Goal: Task Accomplishment & Management: Manage account settings

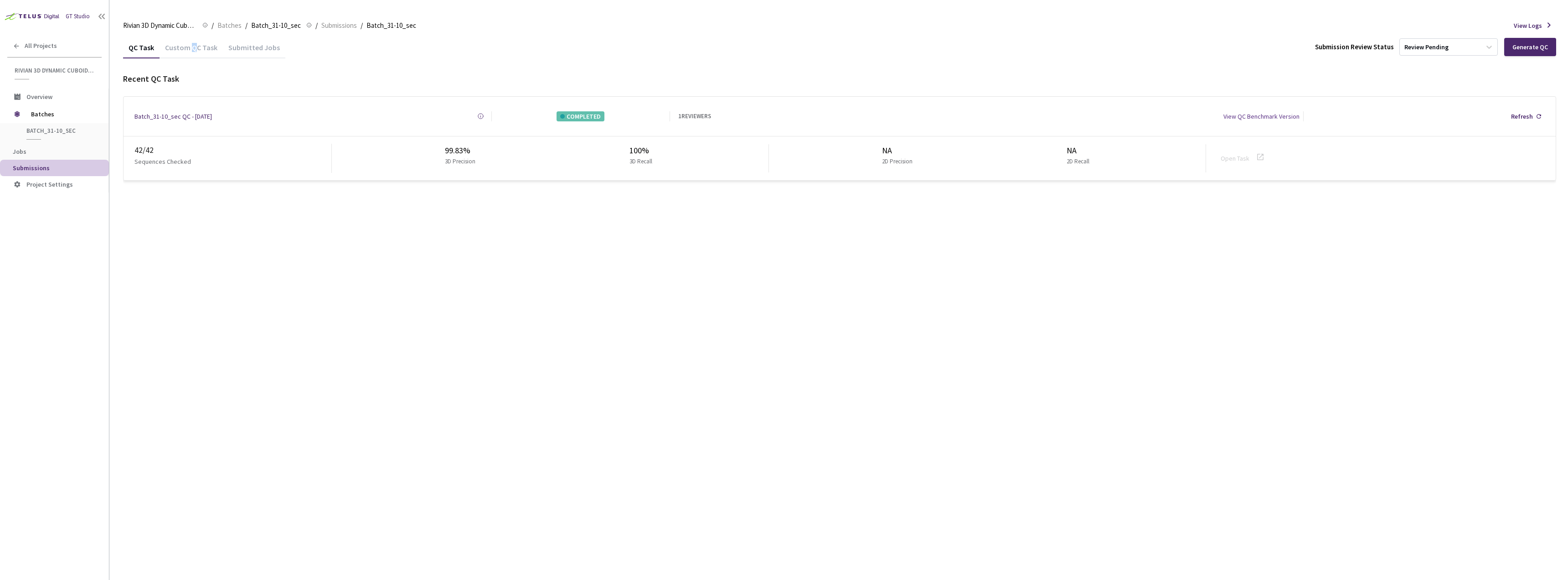
click at [192, 48] on div "Custom QC Task" at bounding box center [191, 50] width 63 height 16
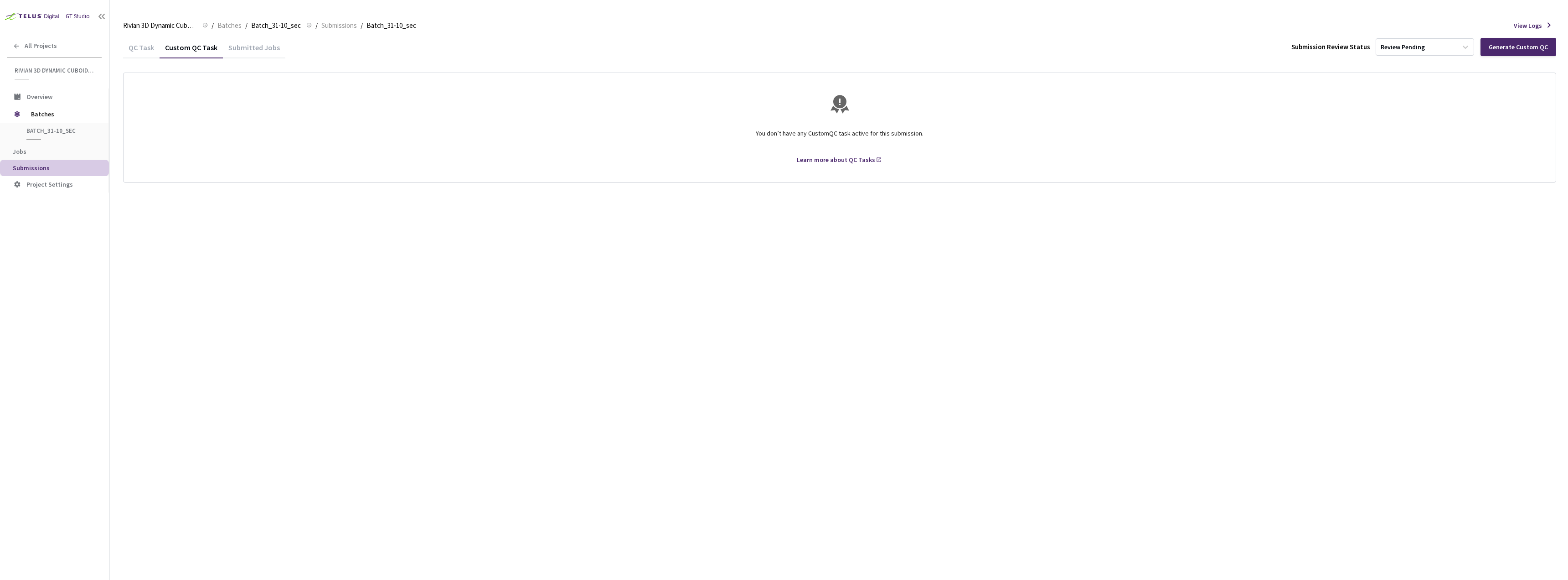
click at [124, 50] on div "QC Task" at bounding box center [141, 50] width 37 height 16
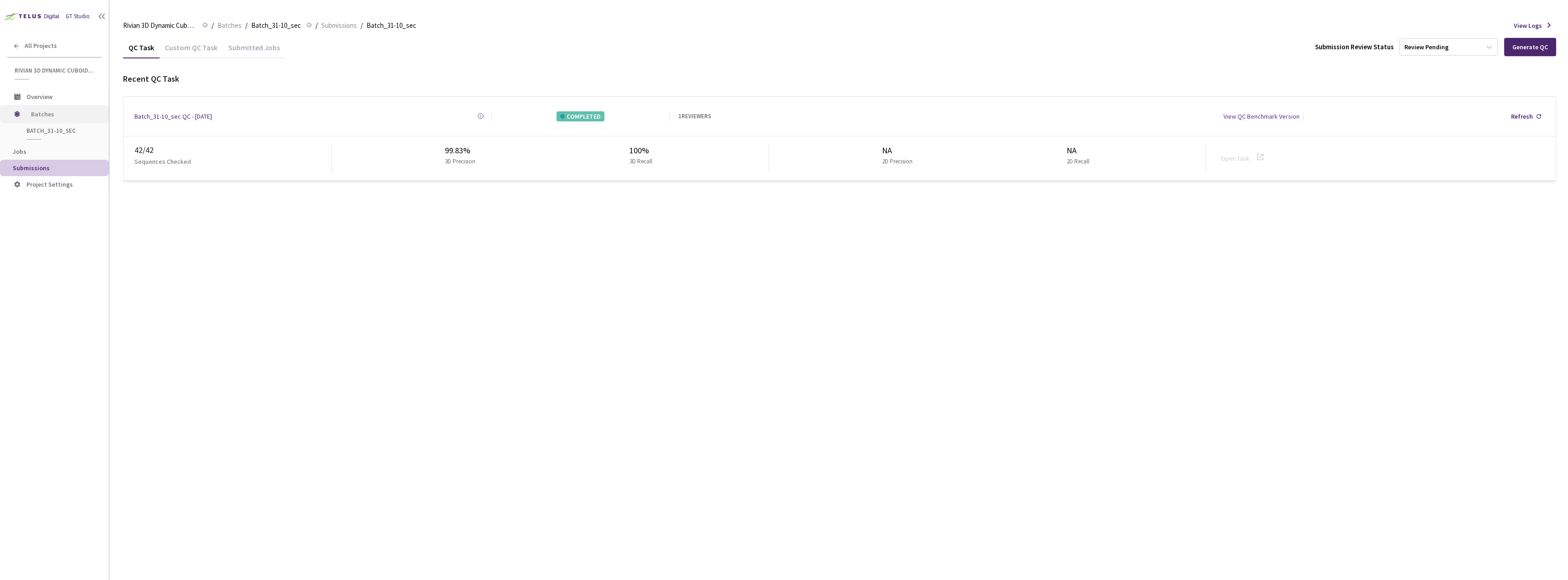
click at [66, 114] on span "Batches" at bounding box center [62, 114] width 62 height 18
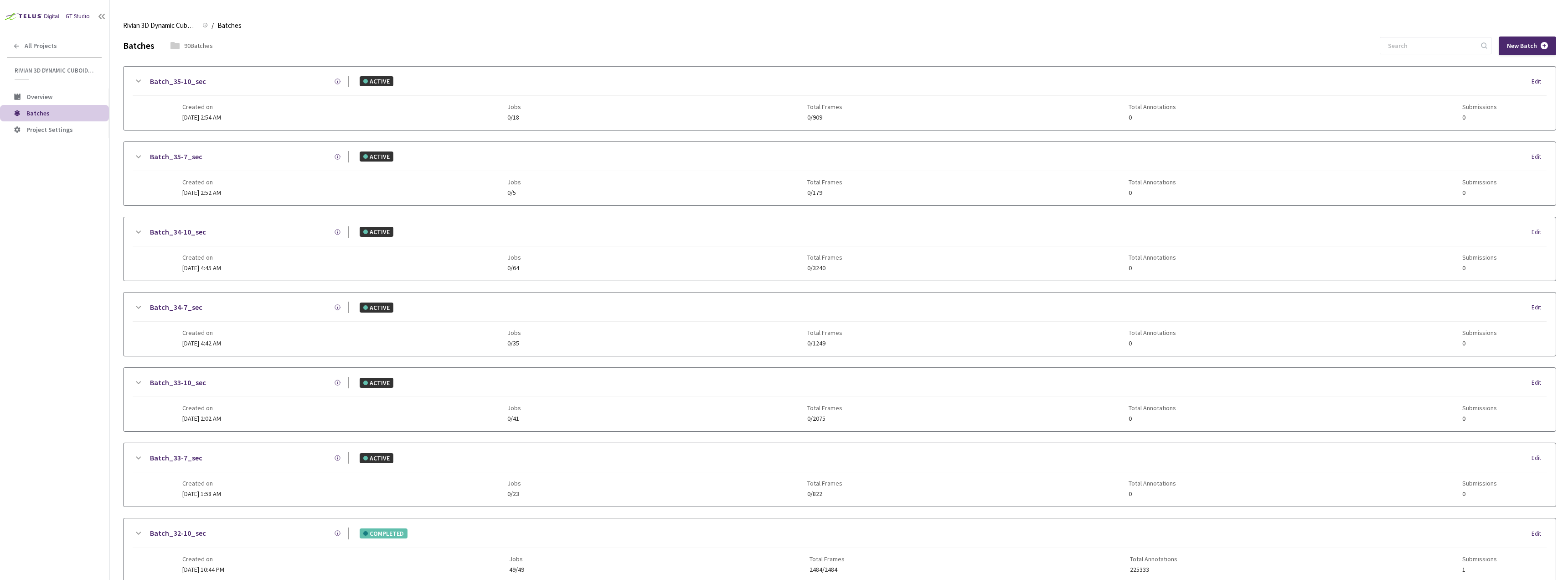
scroll to position [365, 0]
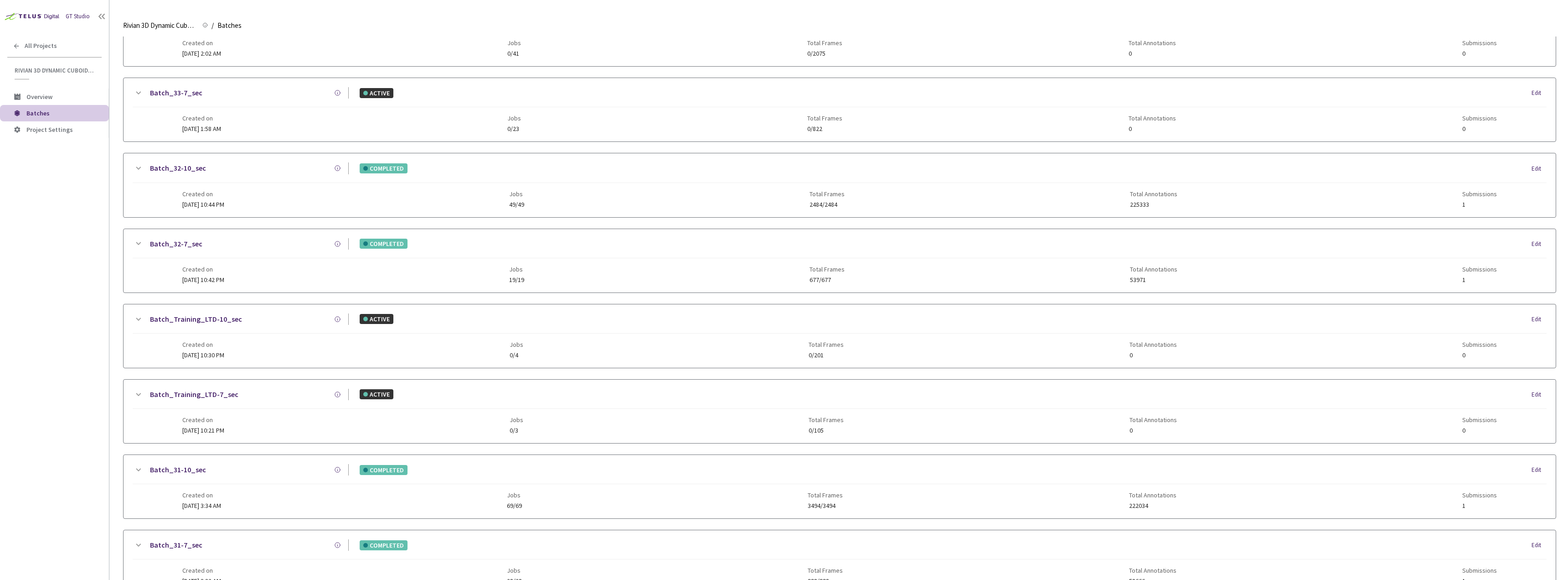
click at [240, 247] on div "Batch_32-7_sec" at bounding box center [246, 244] width 205 height 11
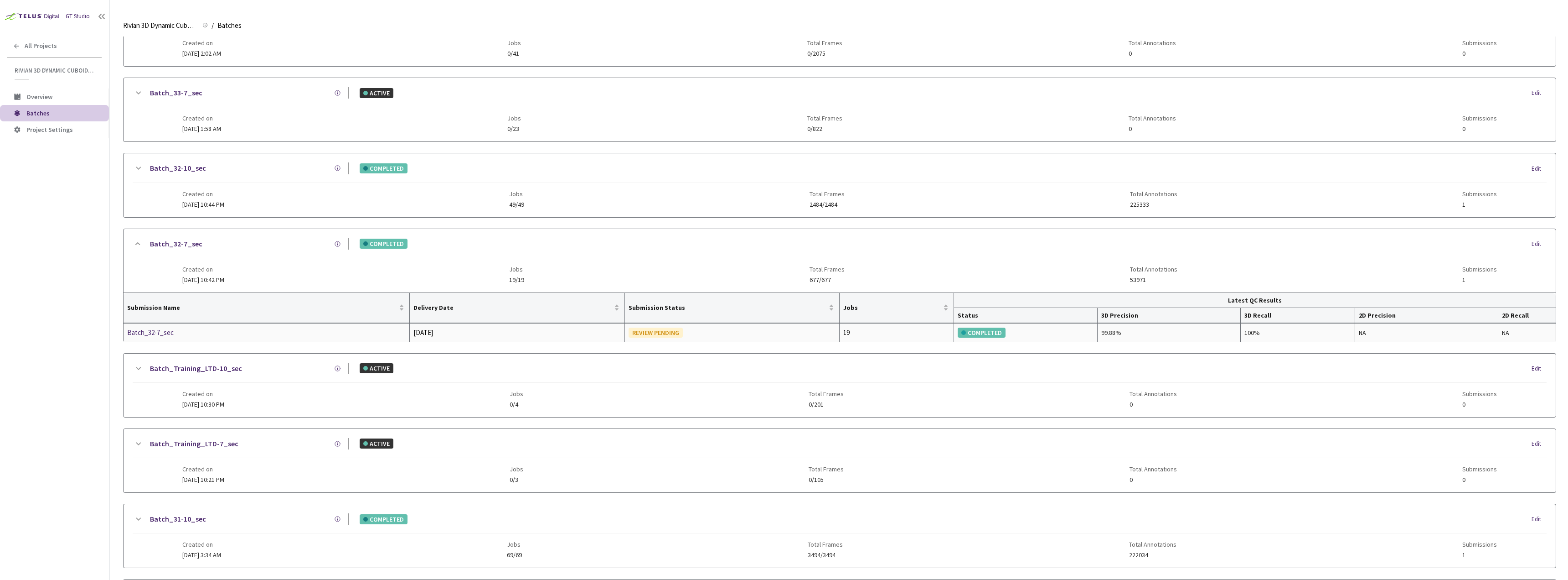
click at [144, 333] on div "Batch_32-7_sec" at bounding box center [175, 332] width 97 height 11
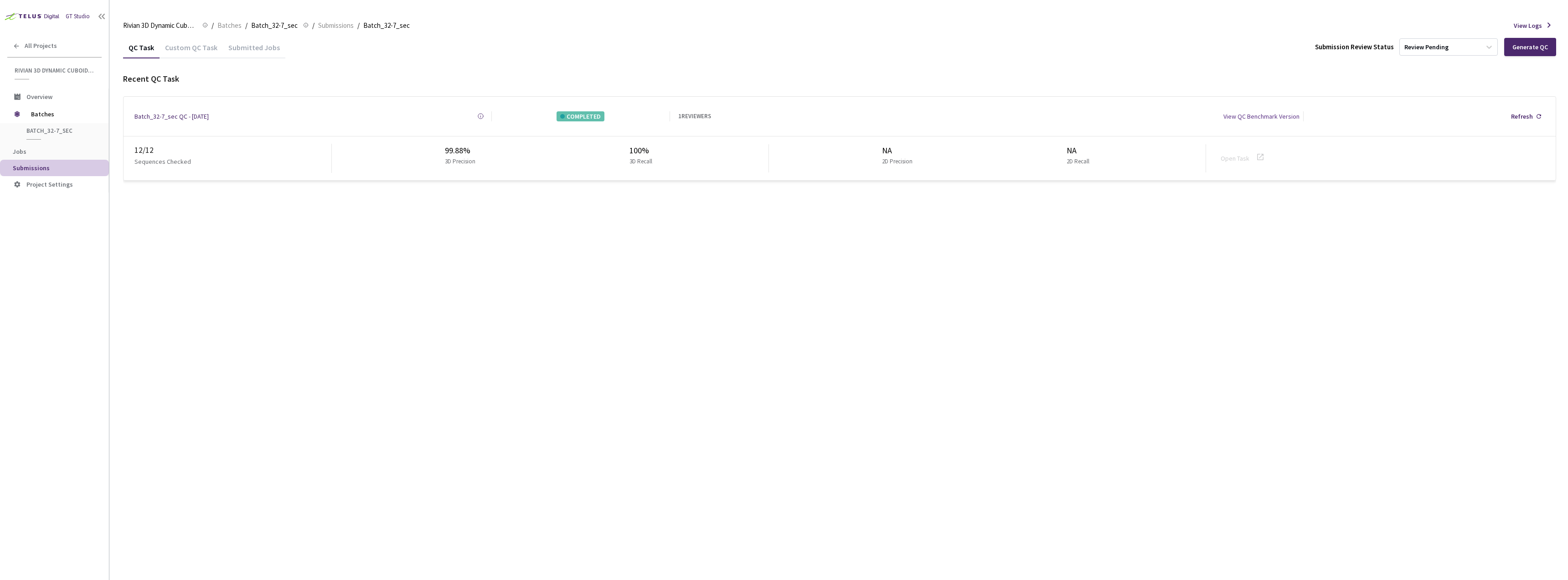
click at [197, 45] on div "Custom QC Task" at bounding box center [191, 50] width 63 height 16
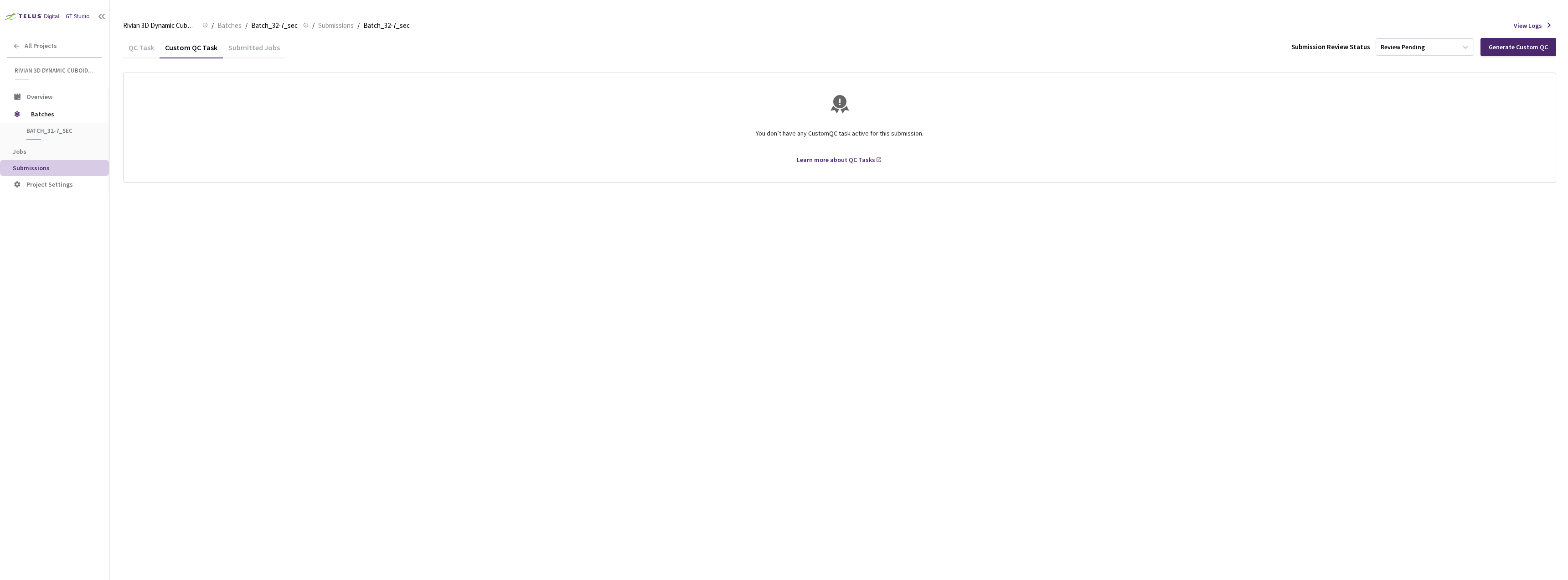
drag, startPoint x: 137, startPoint y: 53, endPoint x: 113, endPoint y: 70, distance: 29.4
click at [137, 53] on div "QC Task" at bounding box center [141, 50] width 37 height 16
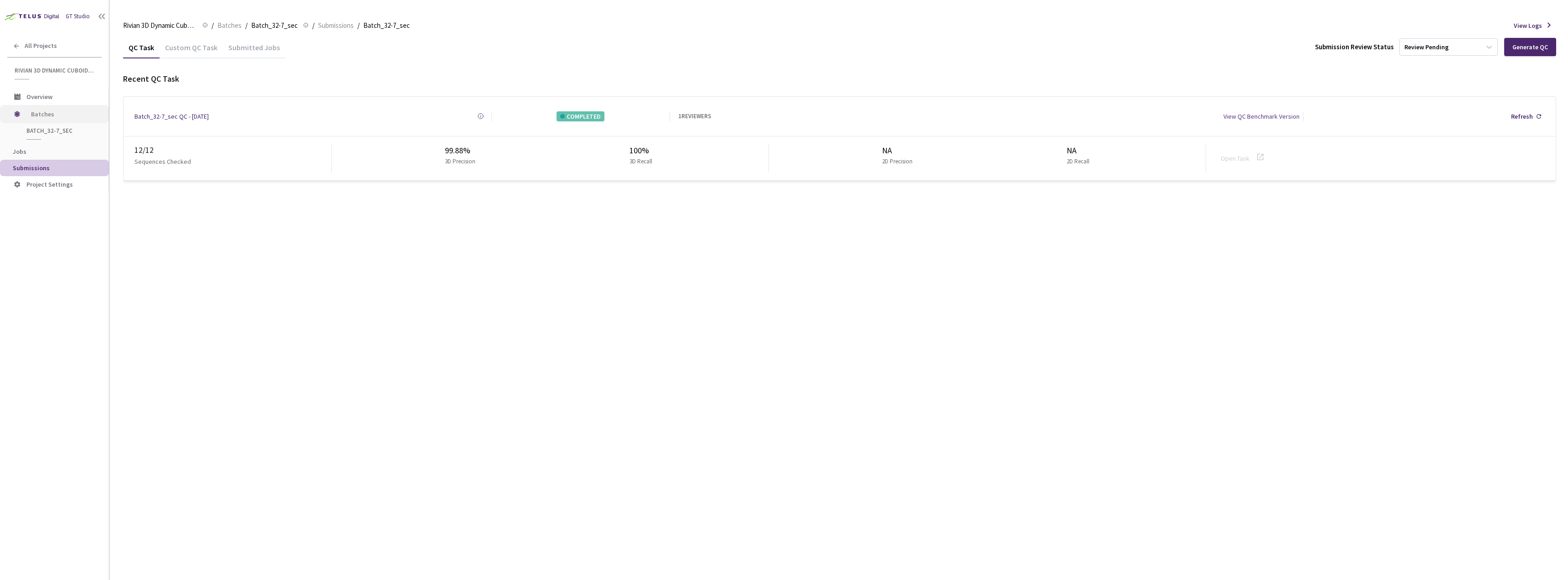
click at [59, 111] on span "Batches" at bounding box center [62, 114] width 62 height 18
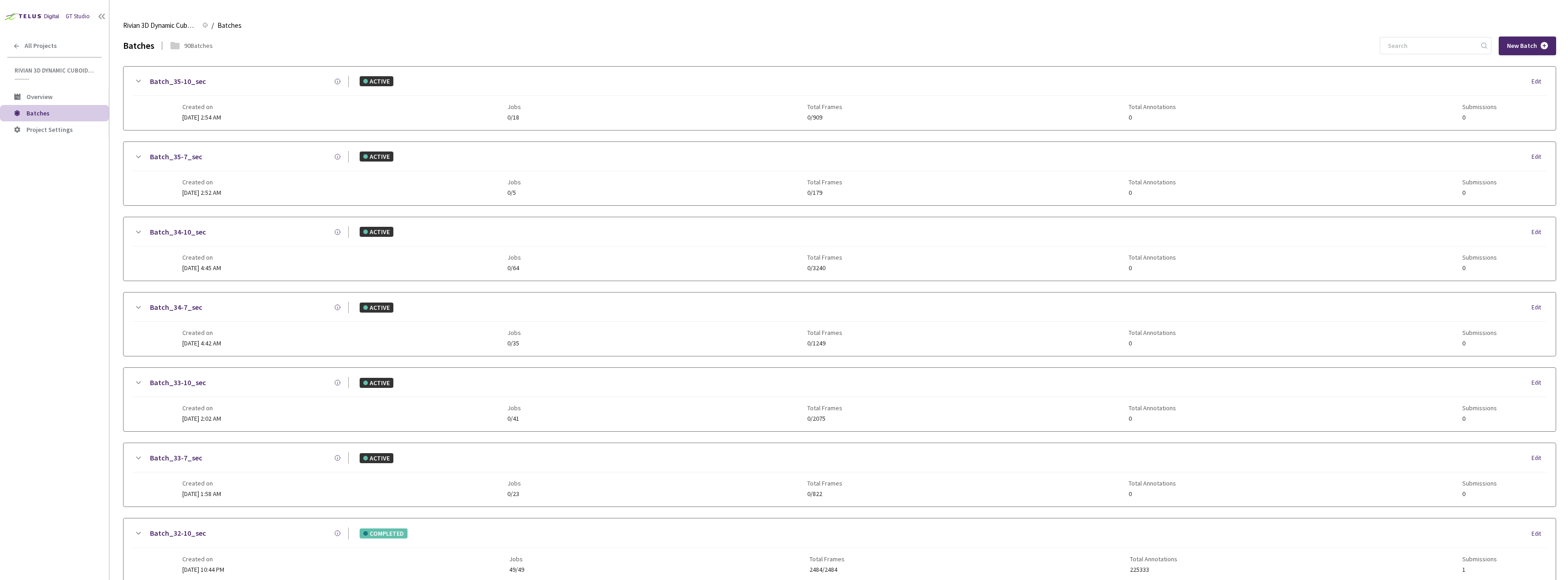
scroll to position [567, 0]
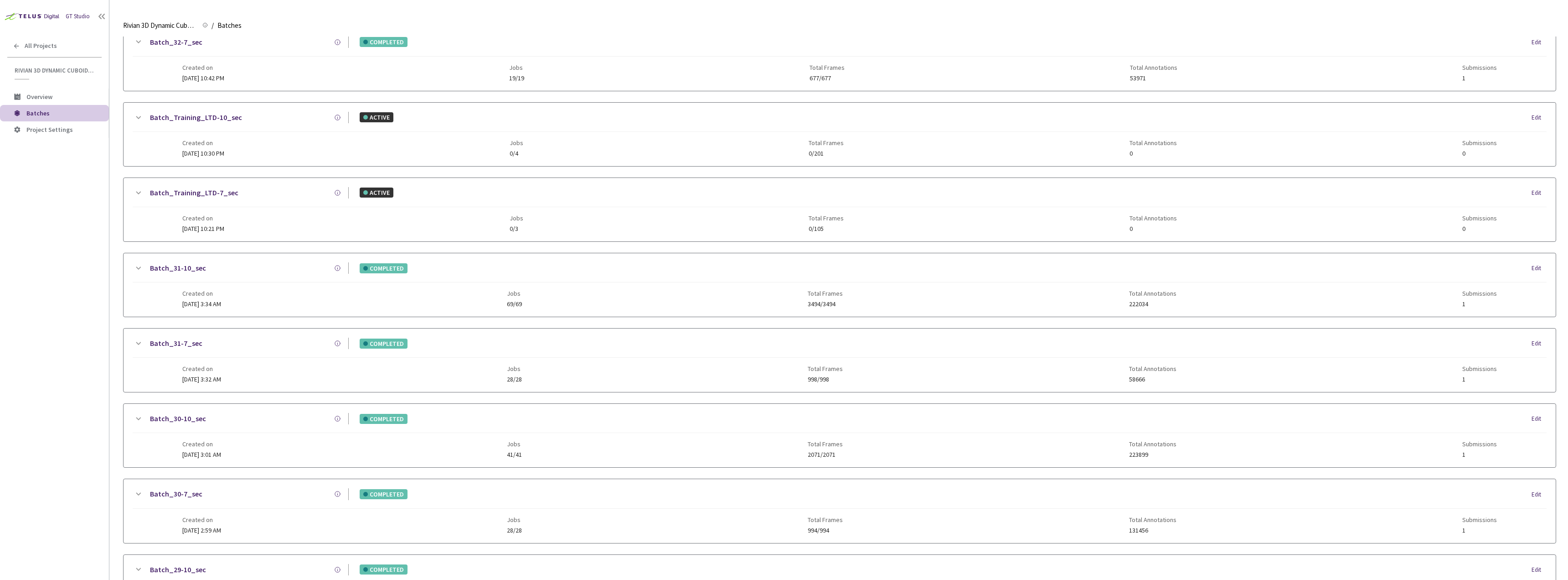
click at [216, 282] on div "Created on 29 Jul, 2025 at 3:34 AM Jobs 69/69 Total Frames 3494/3494 Total Anno…" at bounding box center [840, 295] width 1315 height 25
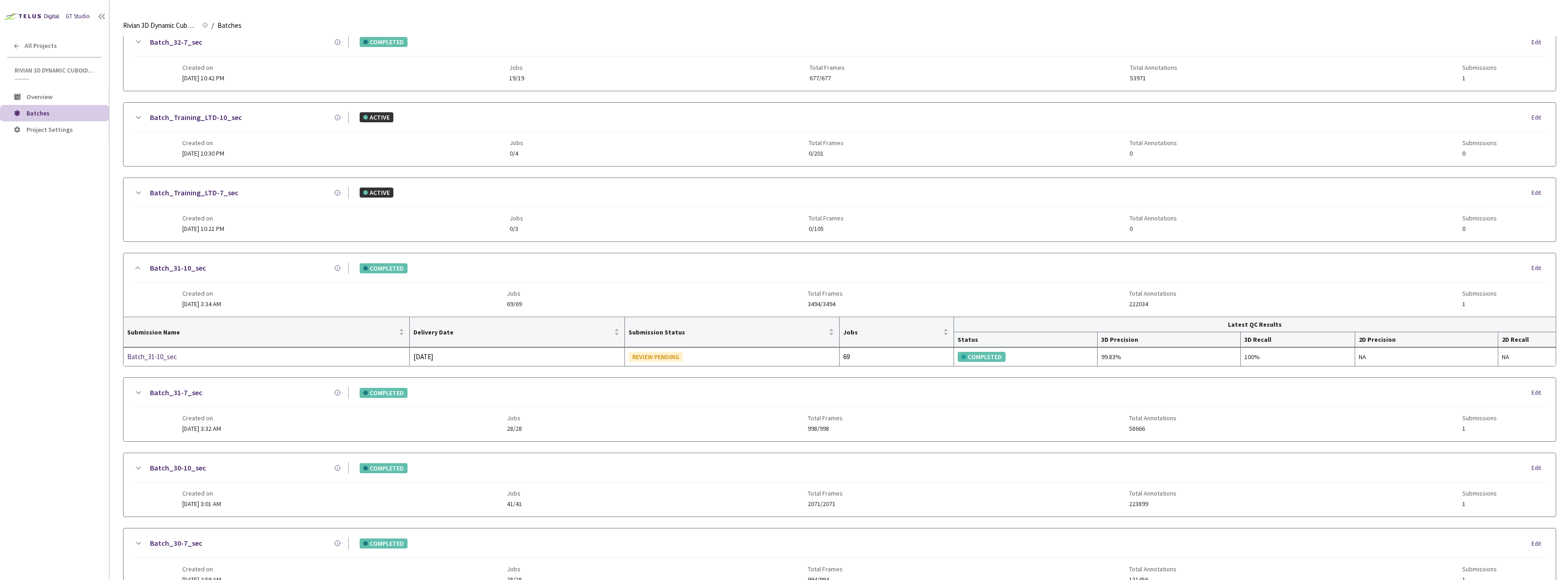
click at [217, 283] on div "Created on 29 Jul, 2025 at 3:34 AM Jobs 69/69 Total Frames 3494/3494 Total Anno…" at bounding box center [840, 295] width 1315 height 25
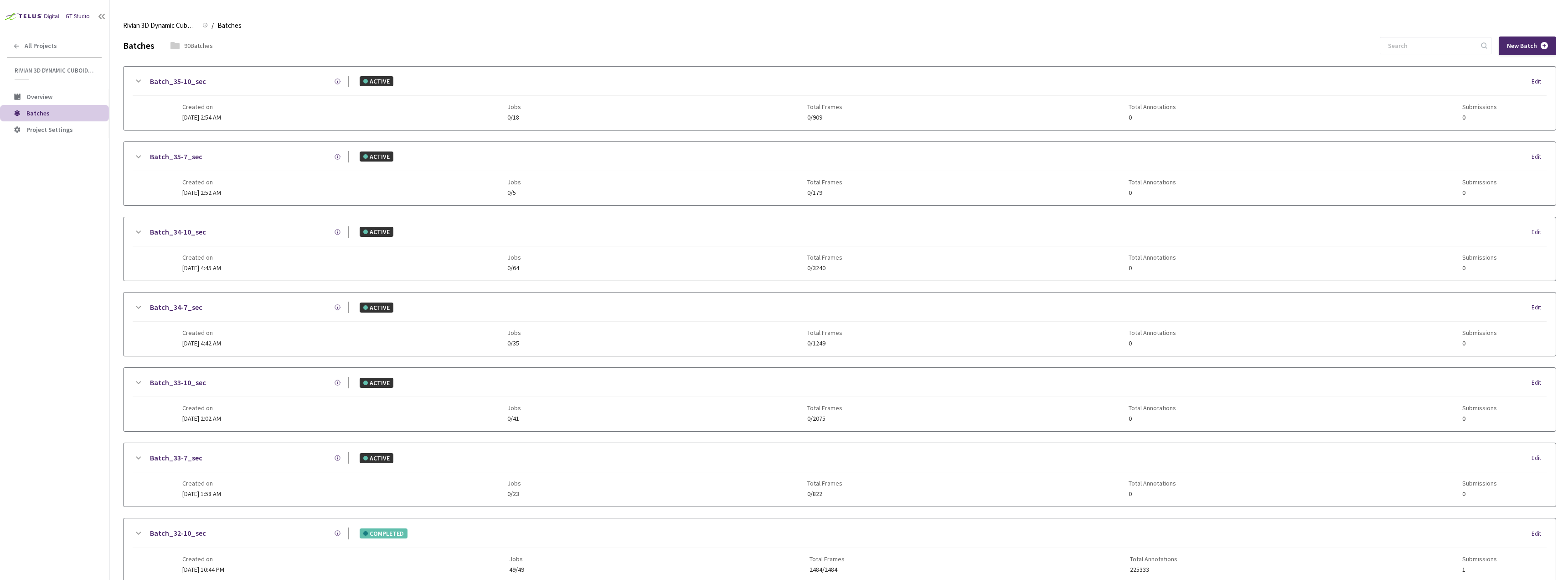
scroll to position [319, 0]
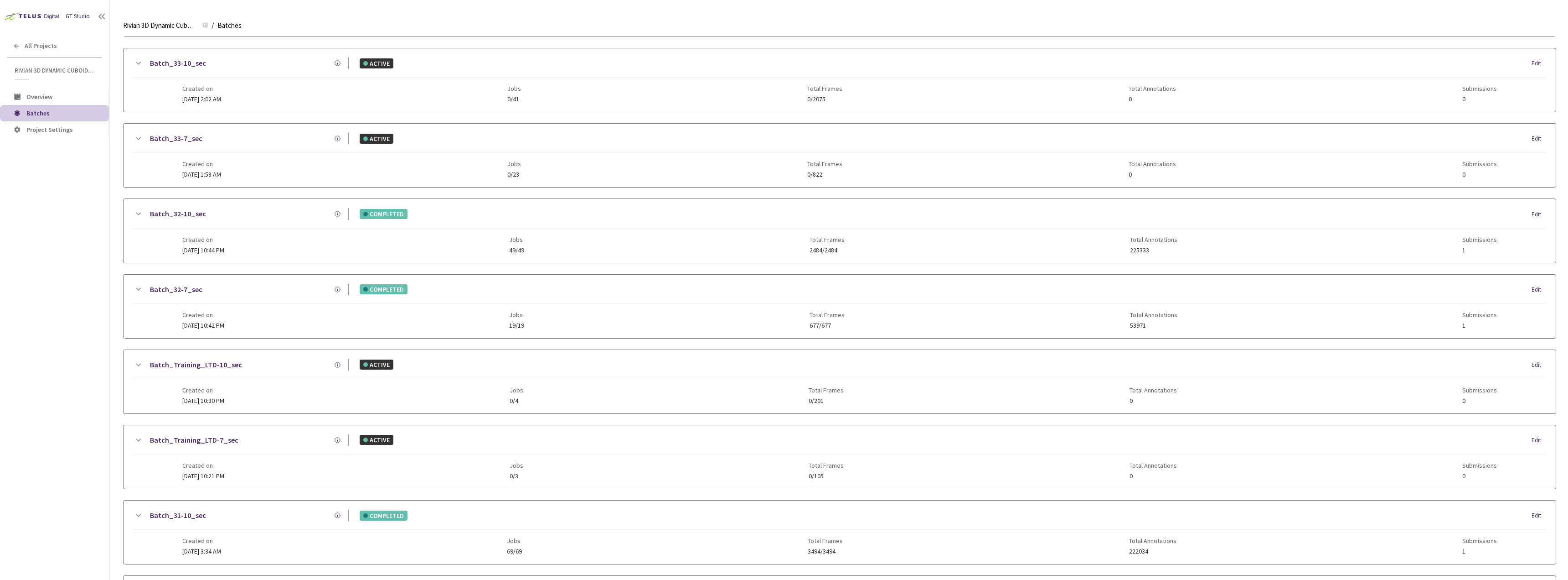
click at [234, 225] on div "Batch_32-10_sec COMPLETED Edit" at bounding box center [840, 218] width 1414 height 20
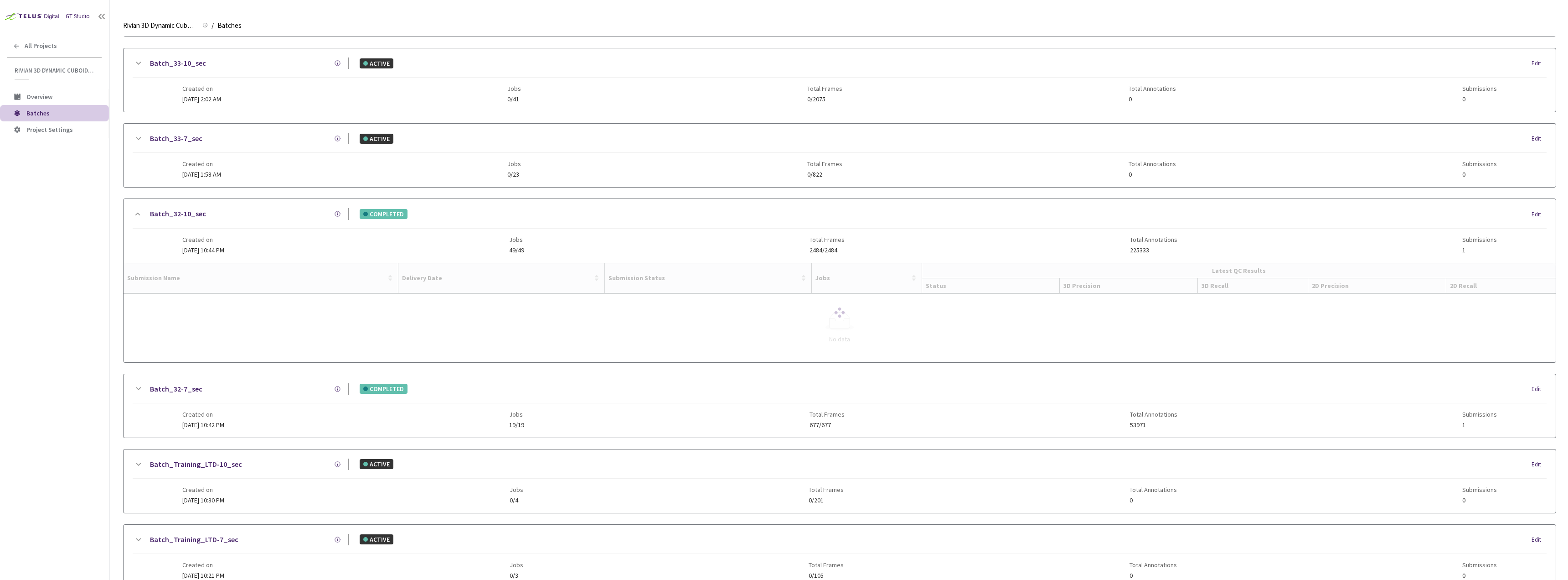
click at [161, 305] on div at bounding box center [840, 312] width 1432 height 100
click at [165, 304] on div at bounding box center [840, 312] width 1432 height 100
click at [191, 216] on link "Batch_32-10_sec" at bounding box center [178, 214] width 56 height 11
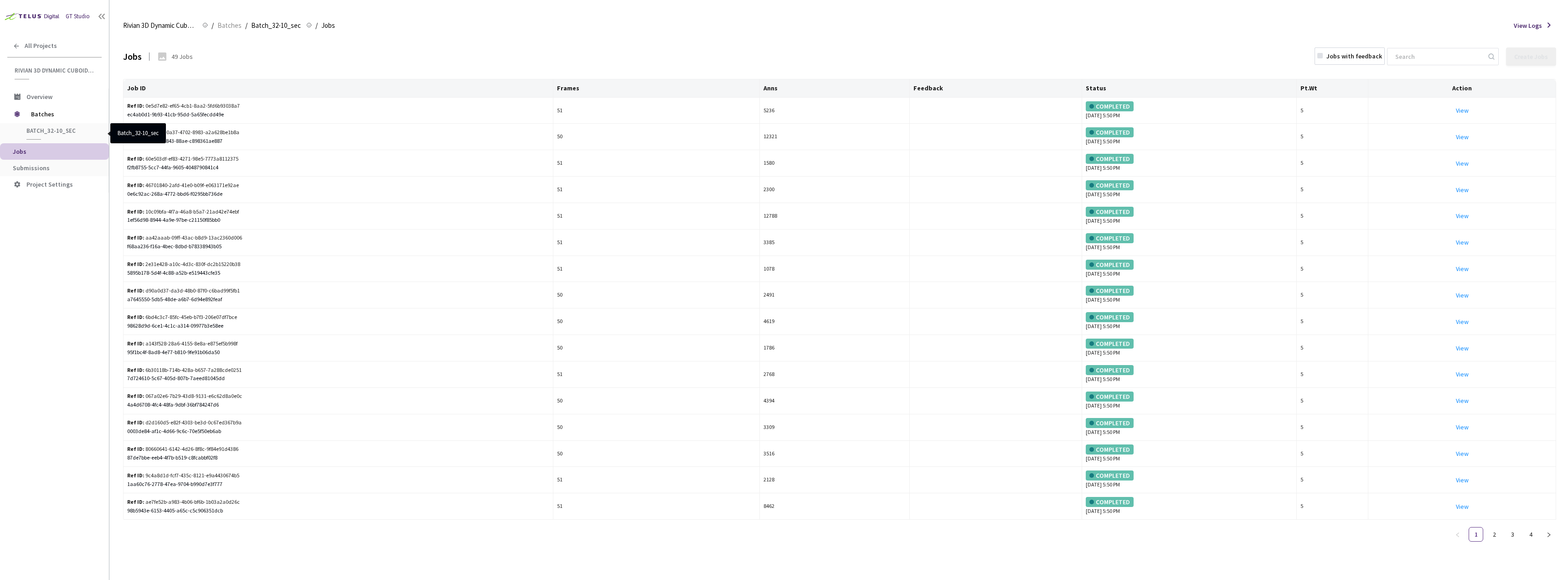
click at [50, 132] on span "Batch_32-10_sec" at bounding box center [60, 131] width 67 height 8
click at [50, 112] on span "Batches" at bounding box center [62, 114] width 62 height 18
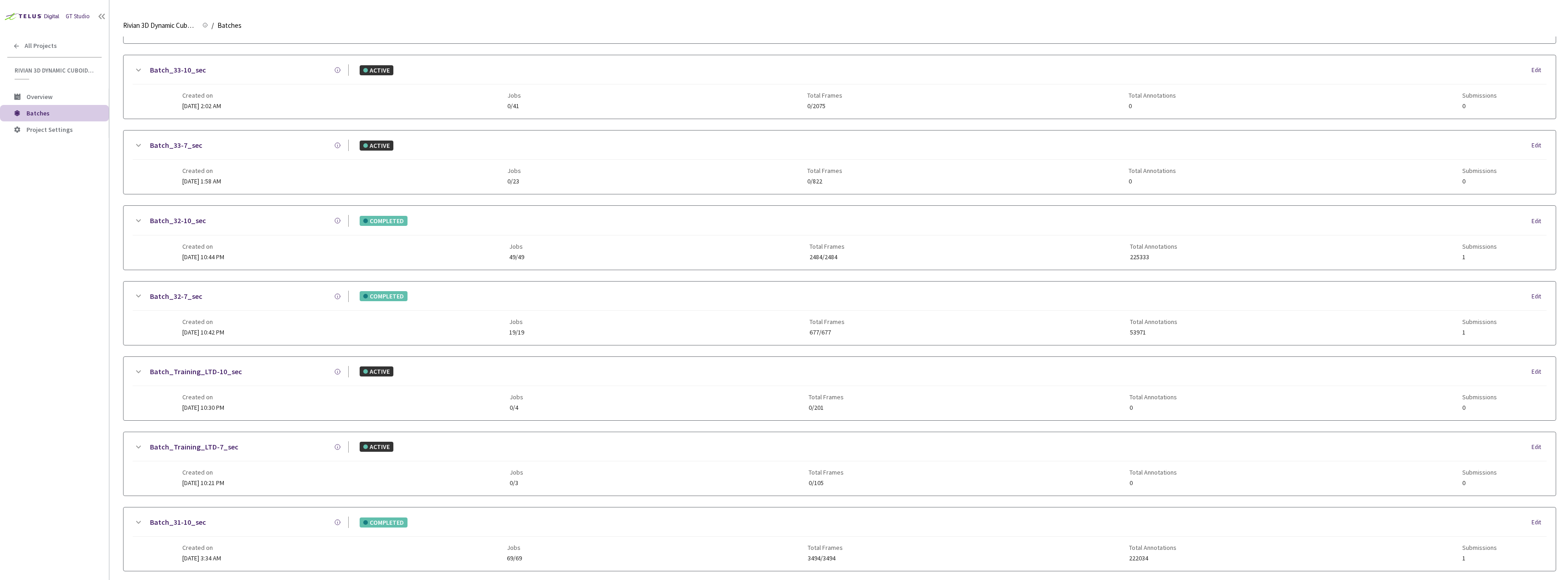
scroll to position [319, 0]
click at [224, 230] on div "Created on 04 Aug, 2025 at 10:44 PM Jobs 49/49 Total Frames 2484/2484 Total Ann…" at bounding box center [840, 241] width 1315 height 25
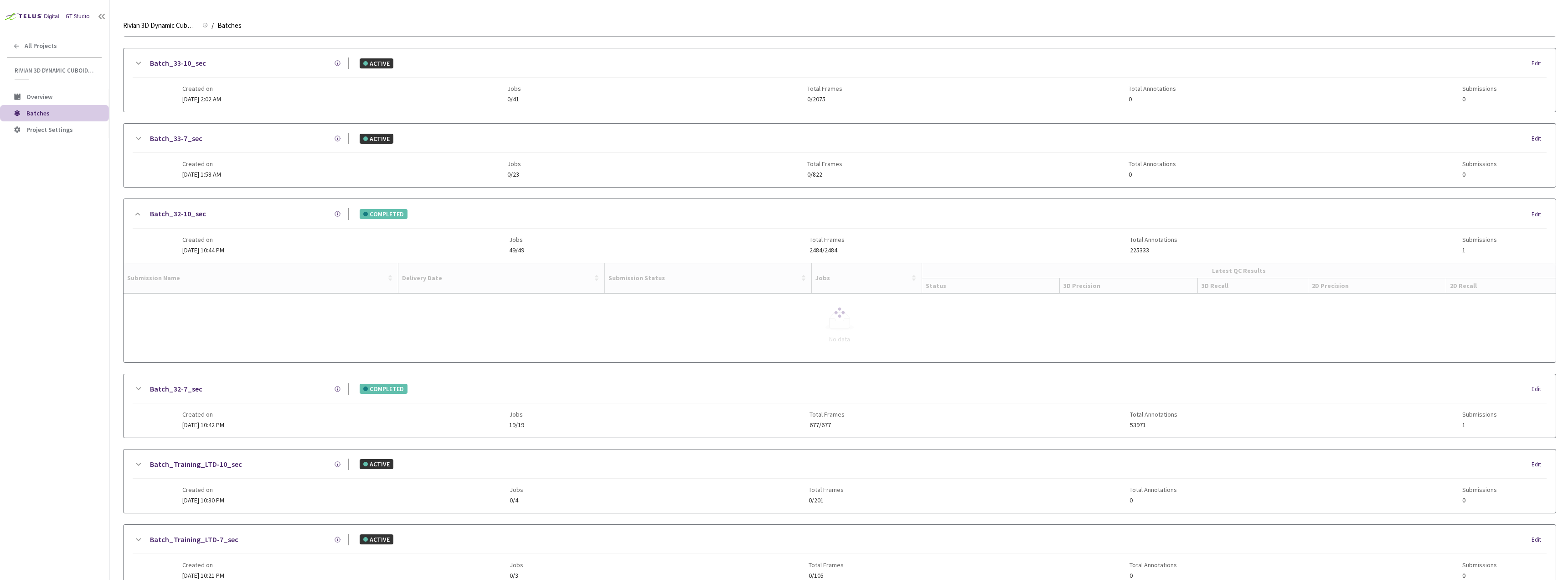
click at [165, 307] on div at bounding box center [840, 312] width 1432 height 100
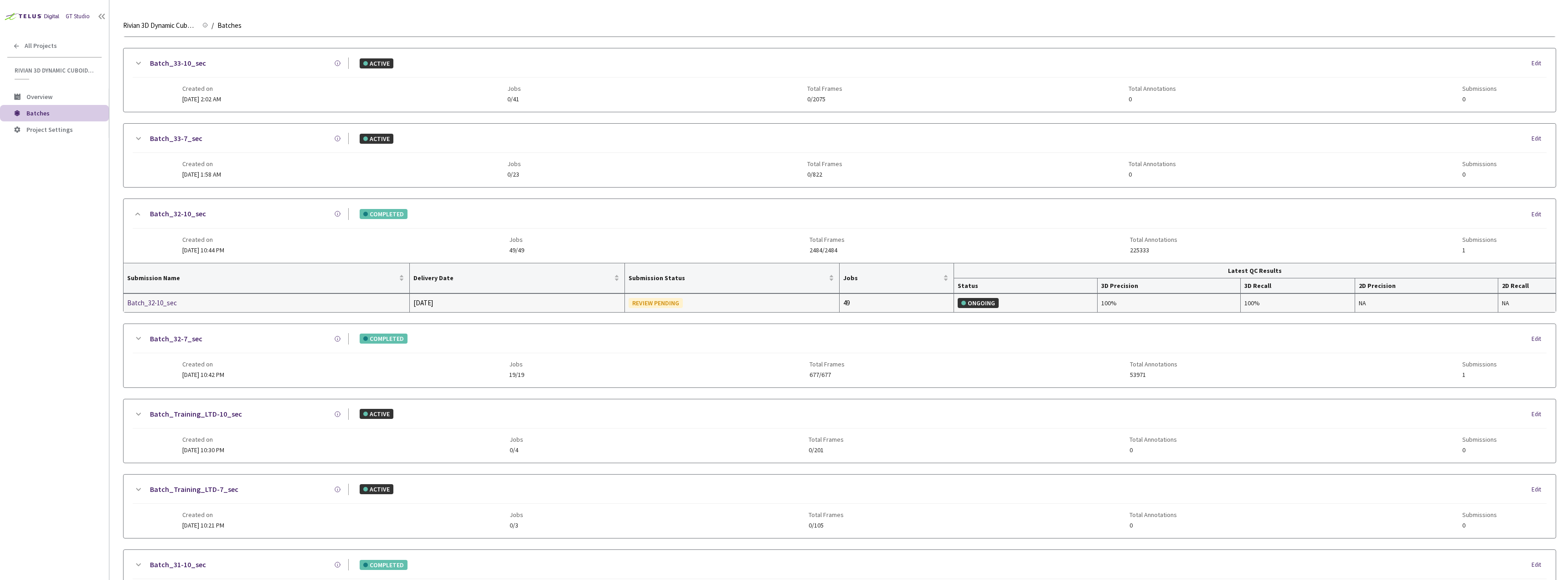
click at [160, 301] on div "Batch_32-10_sec" at bounding box center [175, 302] width 97 height 11
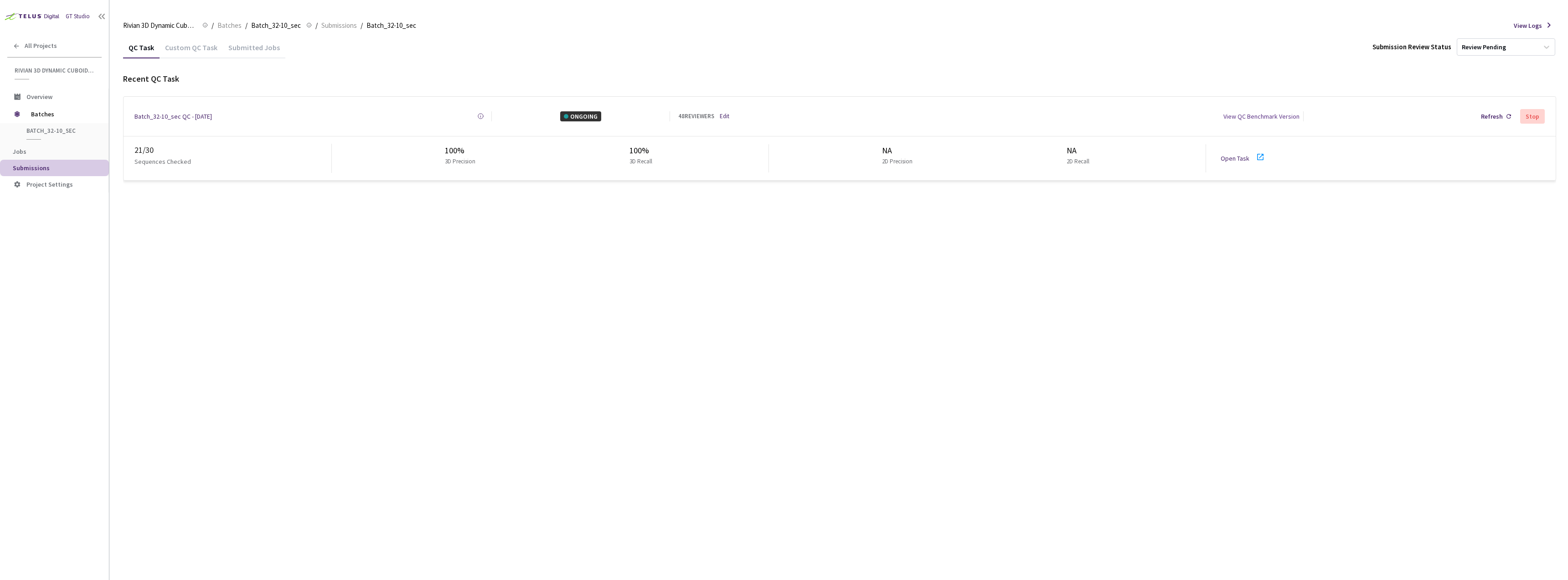
click at [197, 52] on div "Custom QC Task" at bounding box center [191, 50] width 63 height 16
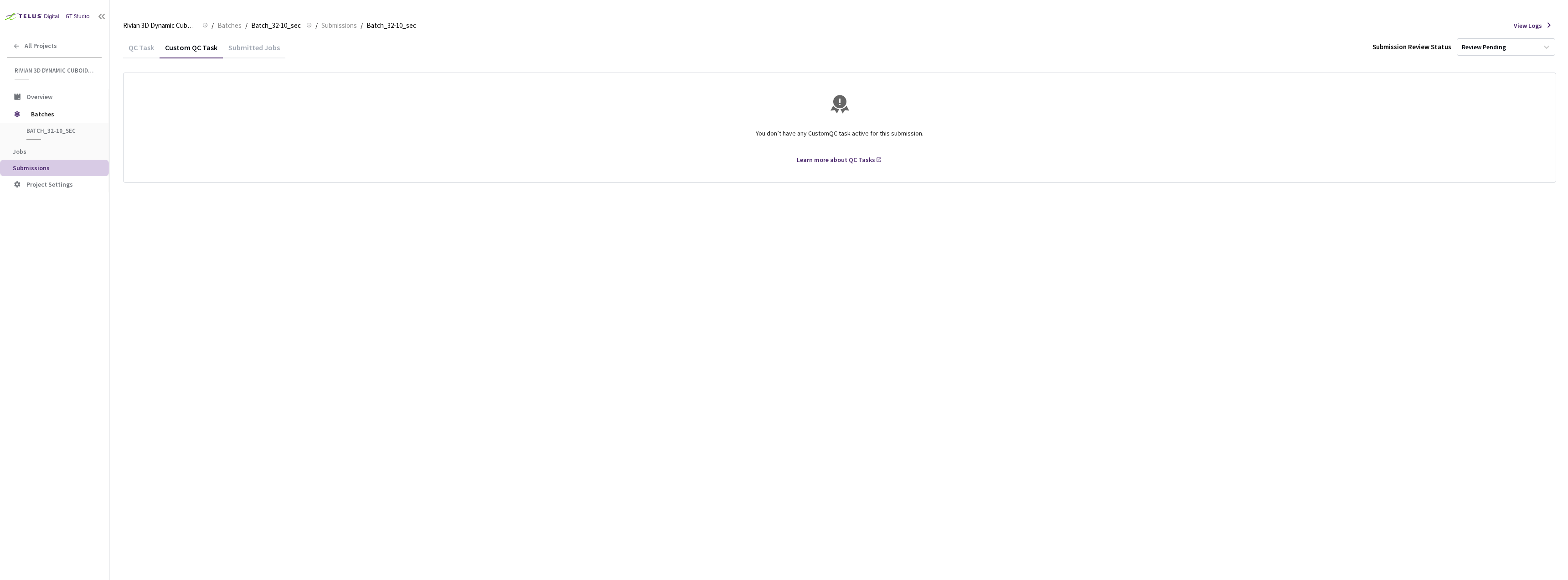
click at [146, 48] on div "QC Task" at bounding box center [141, 50] width 37 height 16
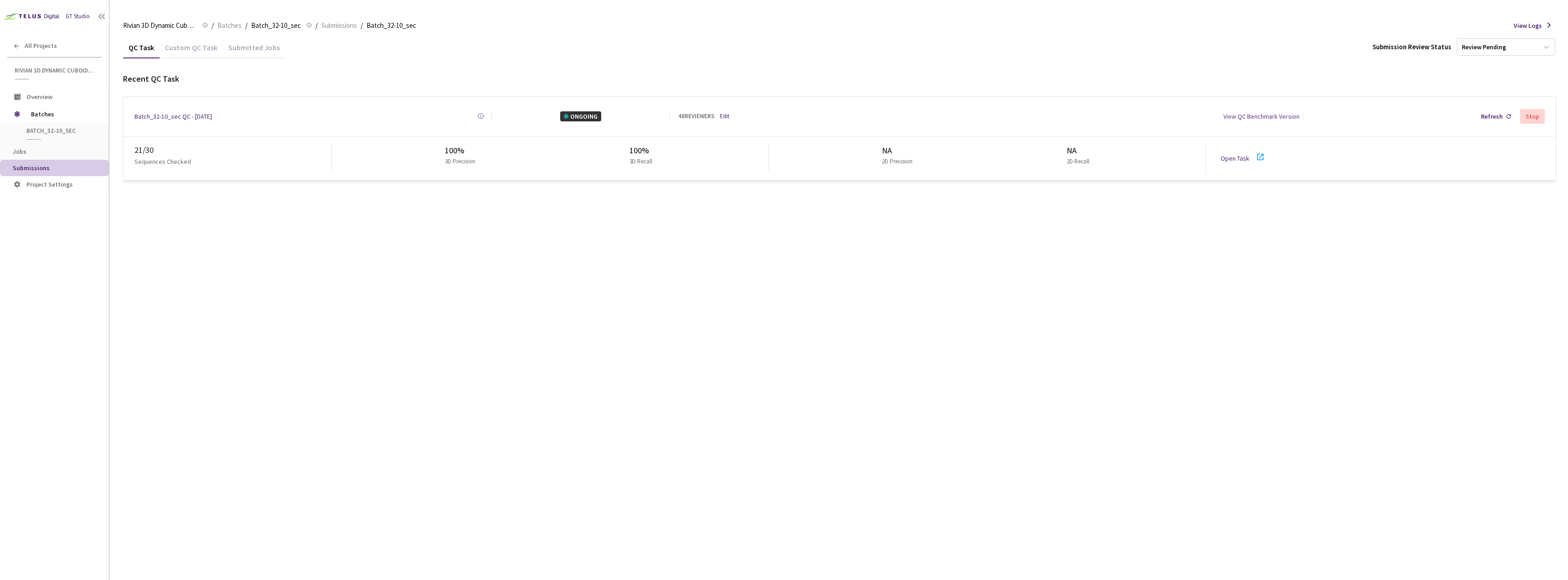
click at [1256, 152] on icon at bounding box center [1260, 157] width 11 height 11
click at [1255, 159] on link at bounding box center [1260, 160] width 11 height 8
click at [1228, 154] on link "Open Task" at bounding box center [1236, 158] width 29 height 8
click at [737, 109] on div "Batch_32-10_sec QC - 27 Aug, 2025 Created at 27 Aug, 2025 at 12:51 PM GMT+2 Cre…" at bounding box center [840, 116] width 1432 height 39
click at [729, 112] on link "Edit" at bounding box center [724, 116] width 9 height 9
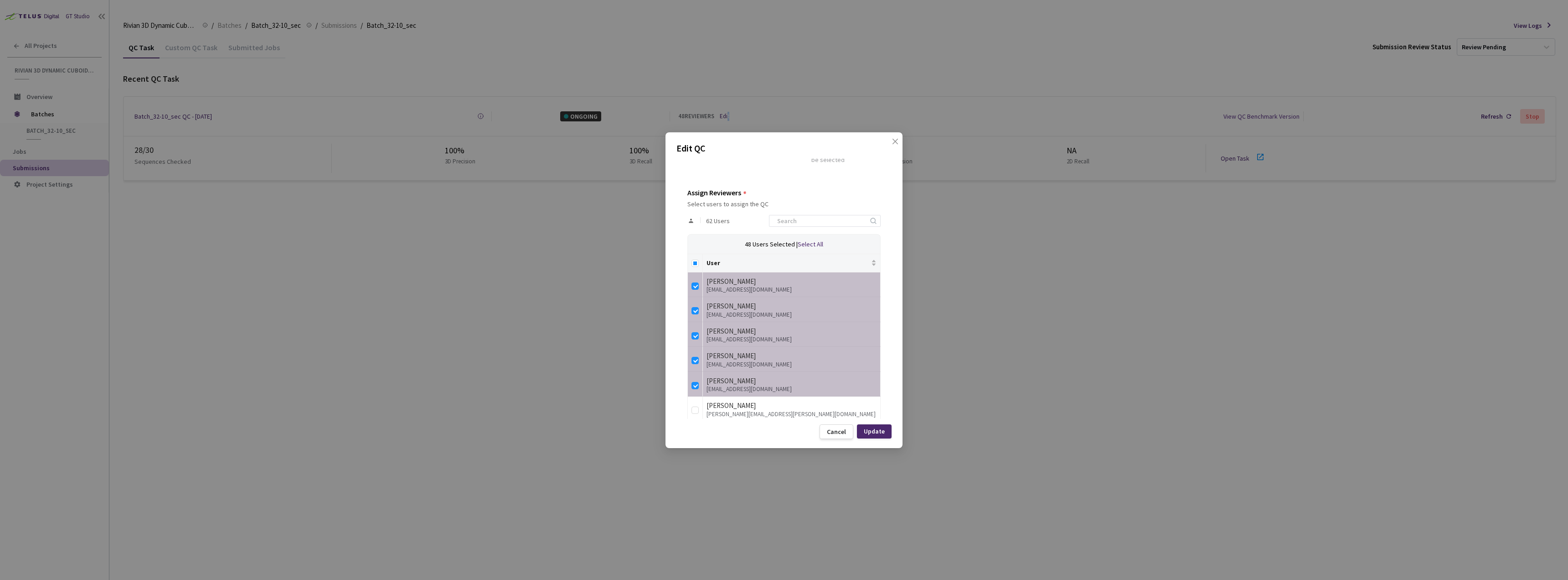
scroll to position [137, 0]
click at [697, 258] on input "Select all" at bounding box center [695, 262] width 8 height 8
checkbox input "true"
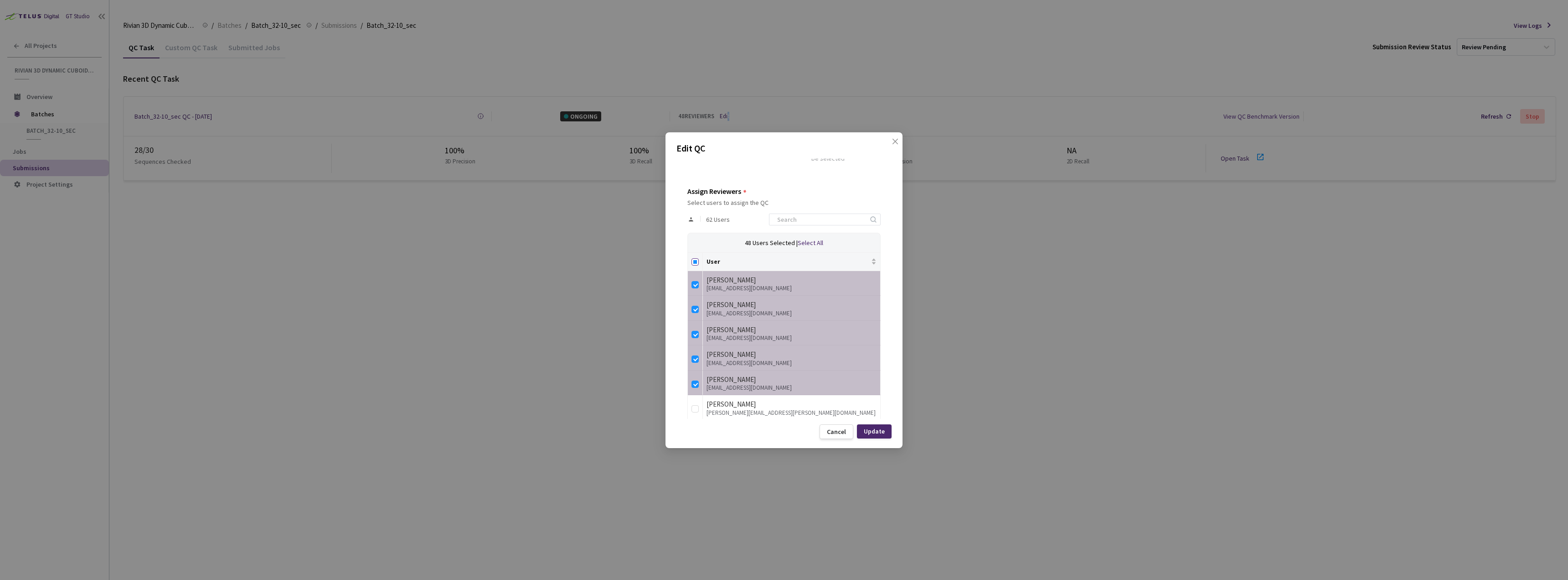
checkbox input "true"
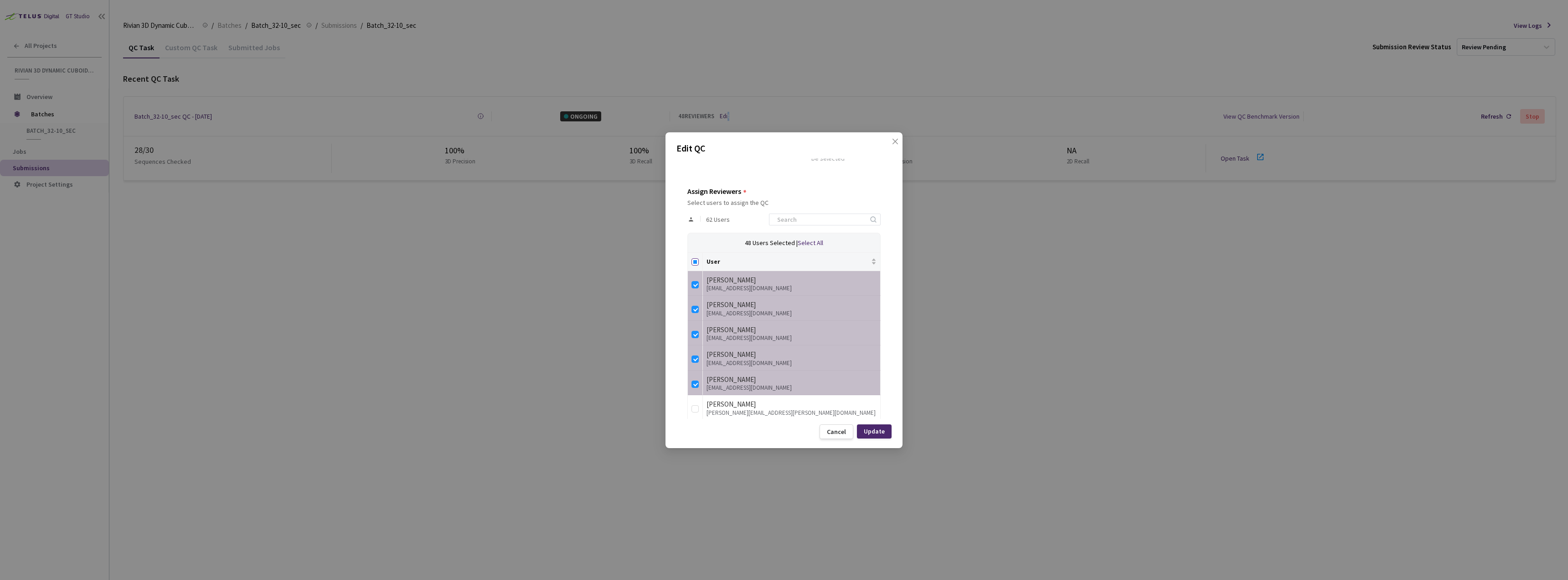
checkbox input "true"
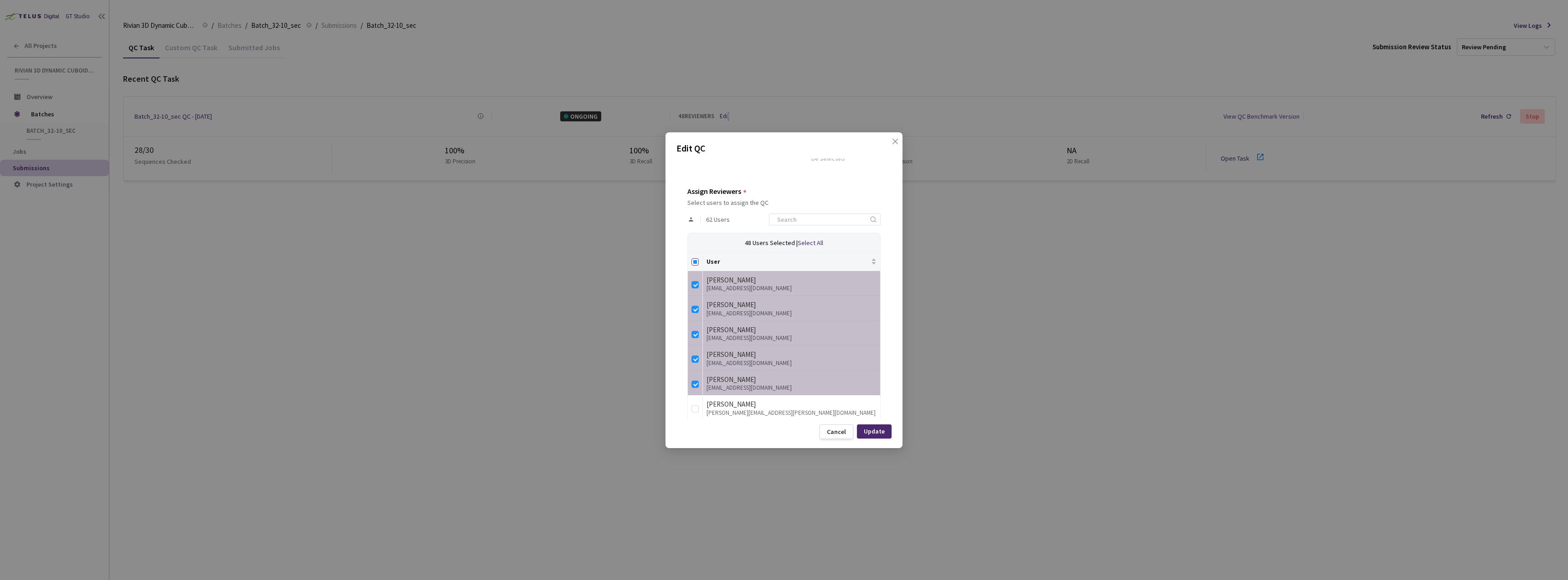
checkbox input "true"
click at [693, 260] on input "Select all" at bounding box center [695, 262] width 8 height 8
checkbox input "false"
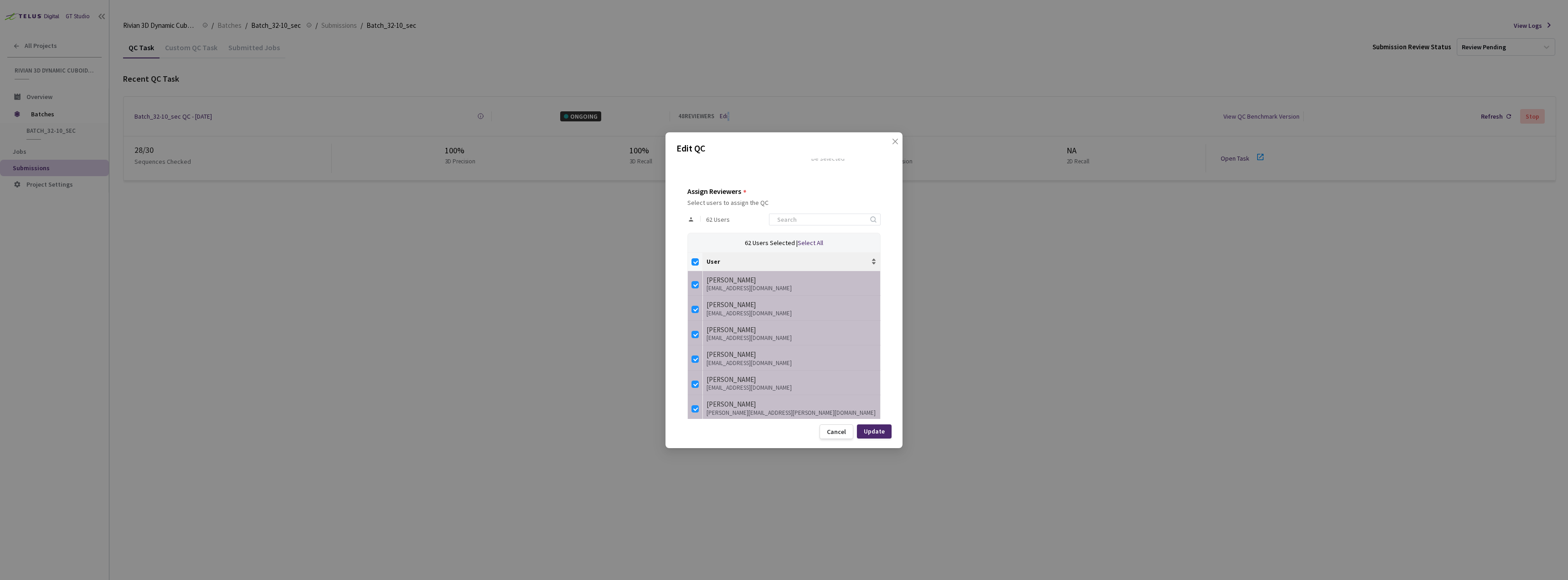
checkbox input "false"
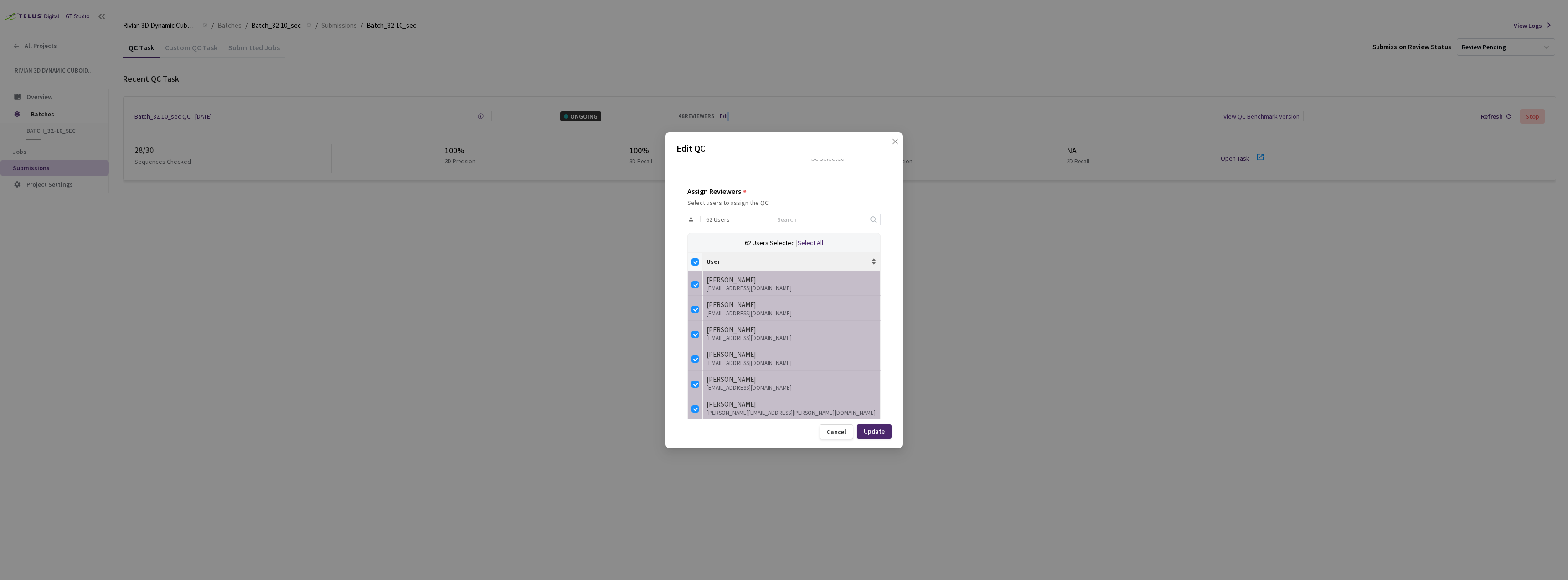
checkbox input "false"
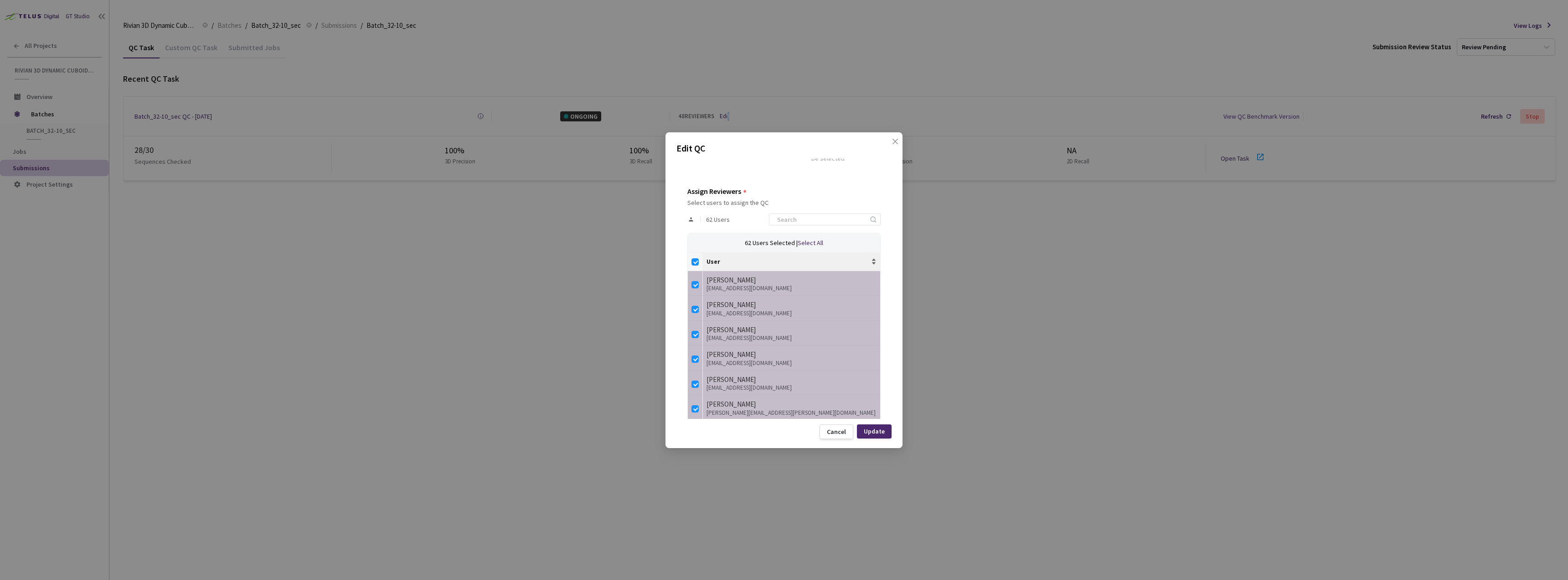
checkbox input "false"
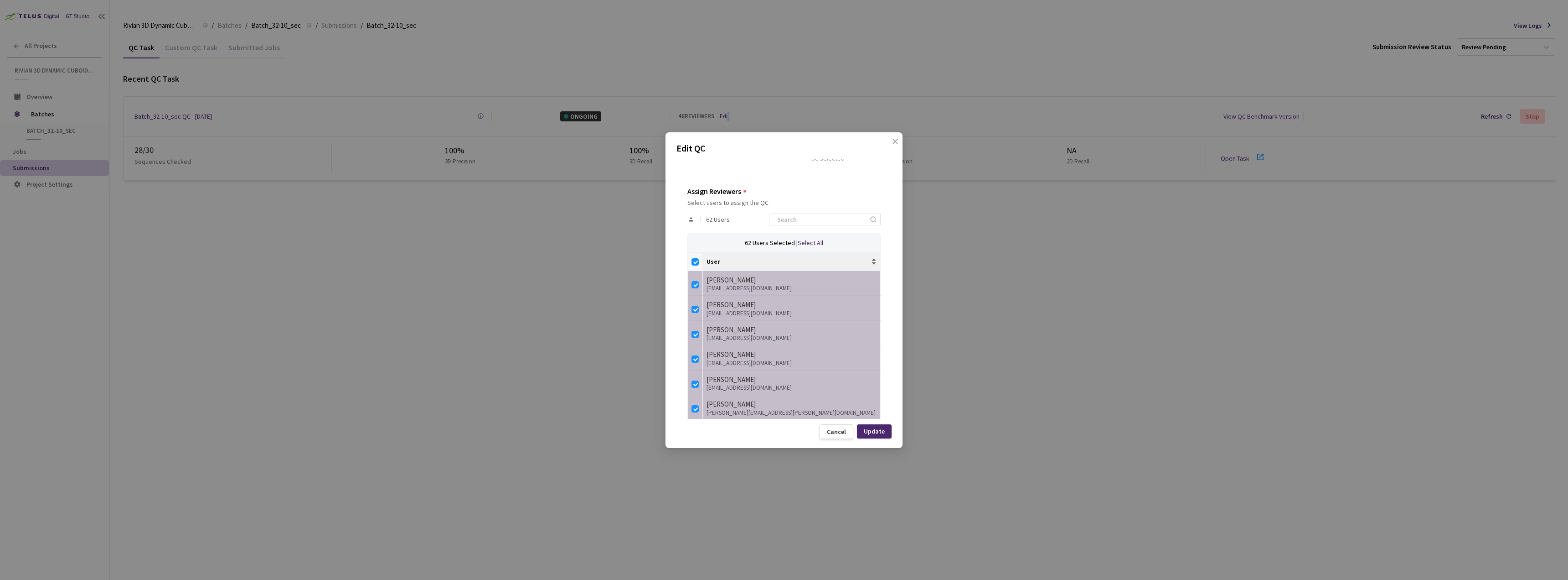
checkbox input "false"
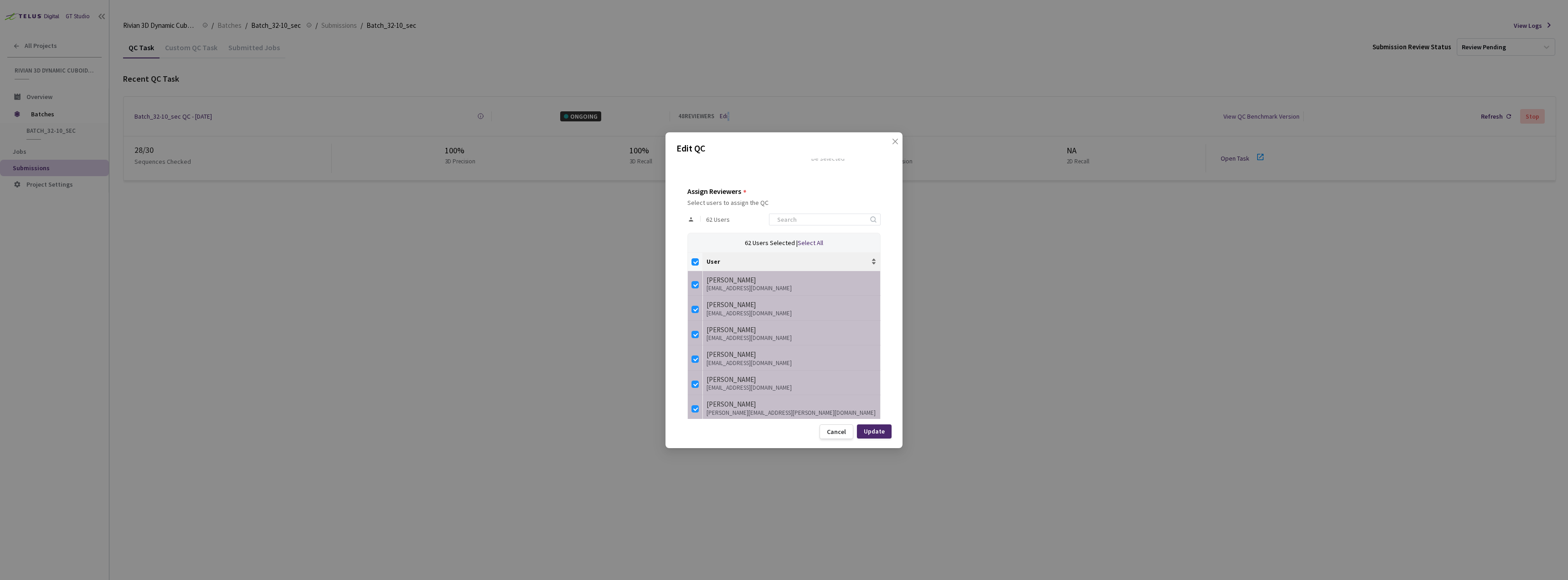
checkbox input "false"
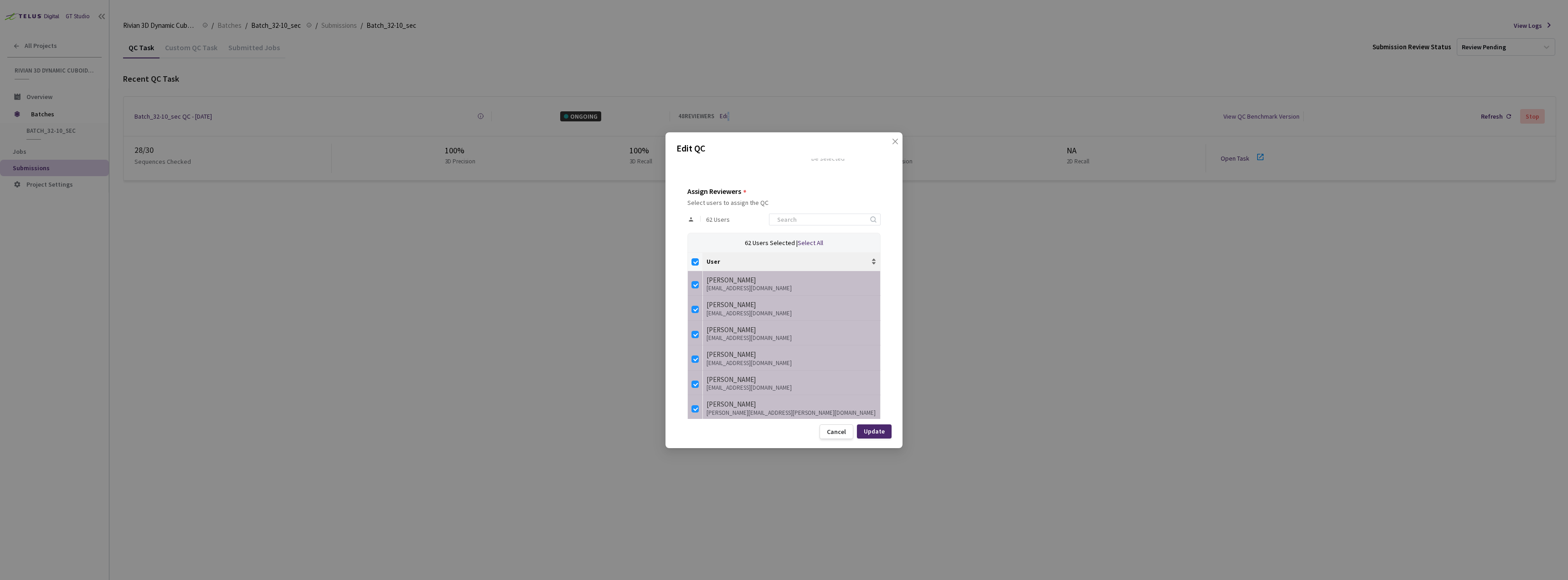
checkbox input "false"
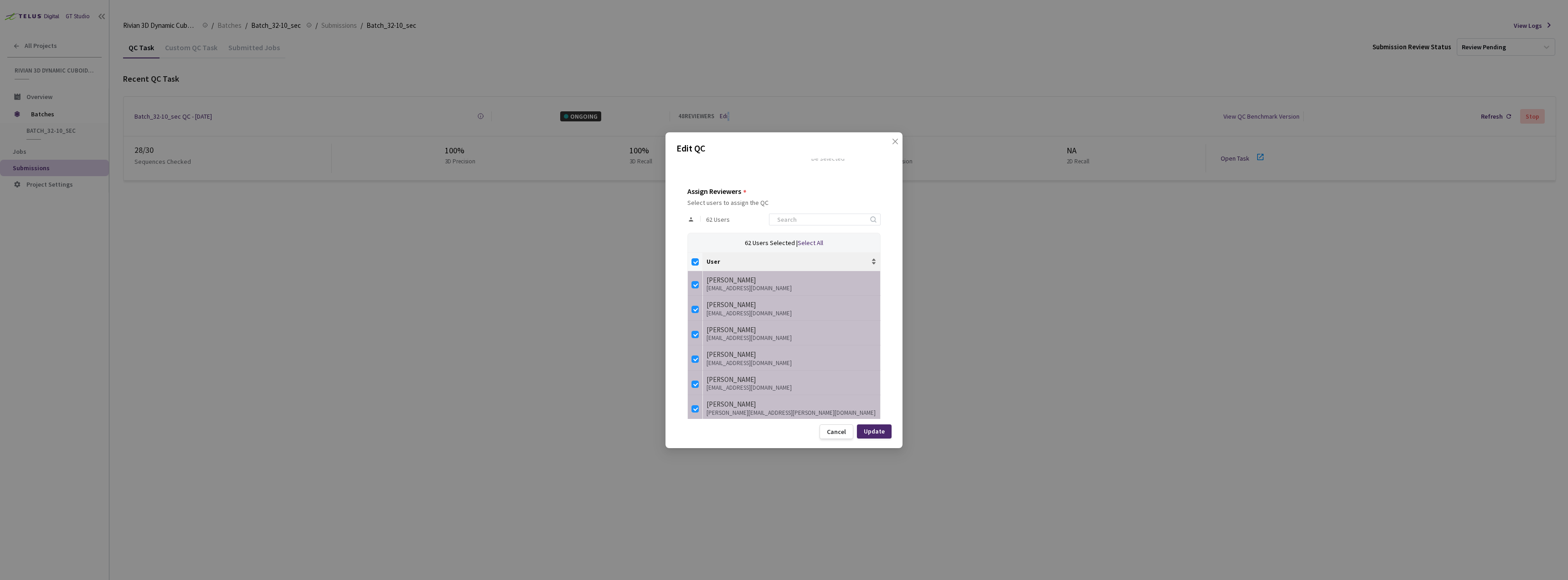
checkbox input "false"
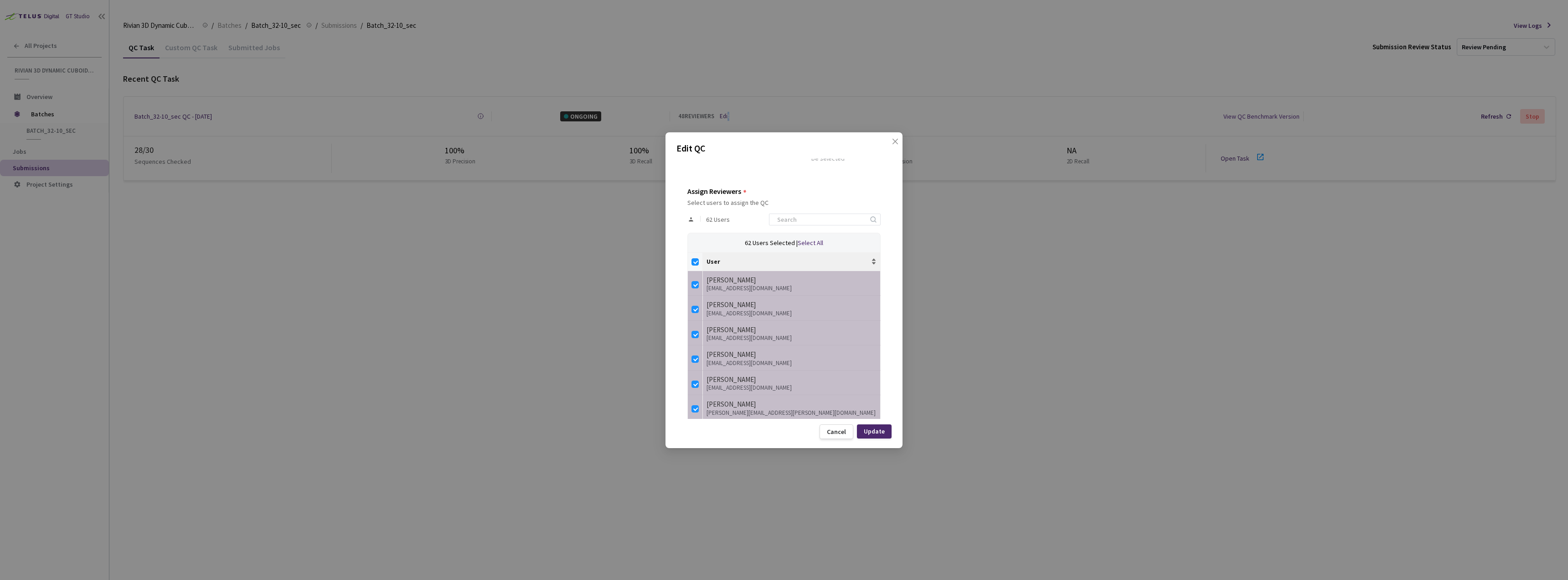
checkbox input "false"
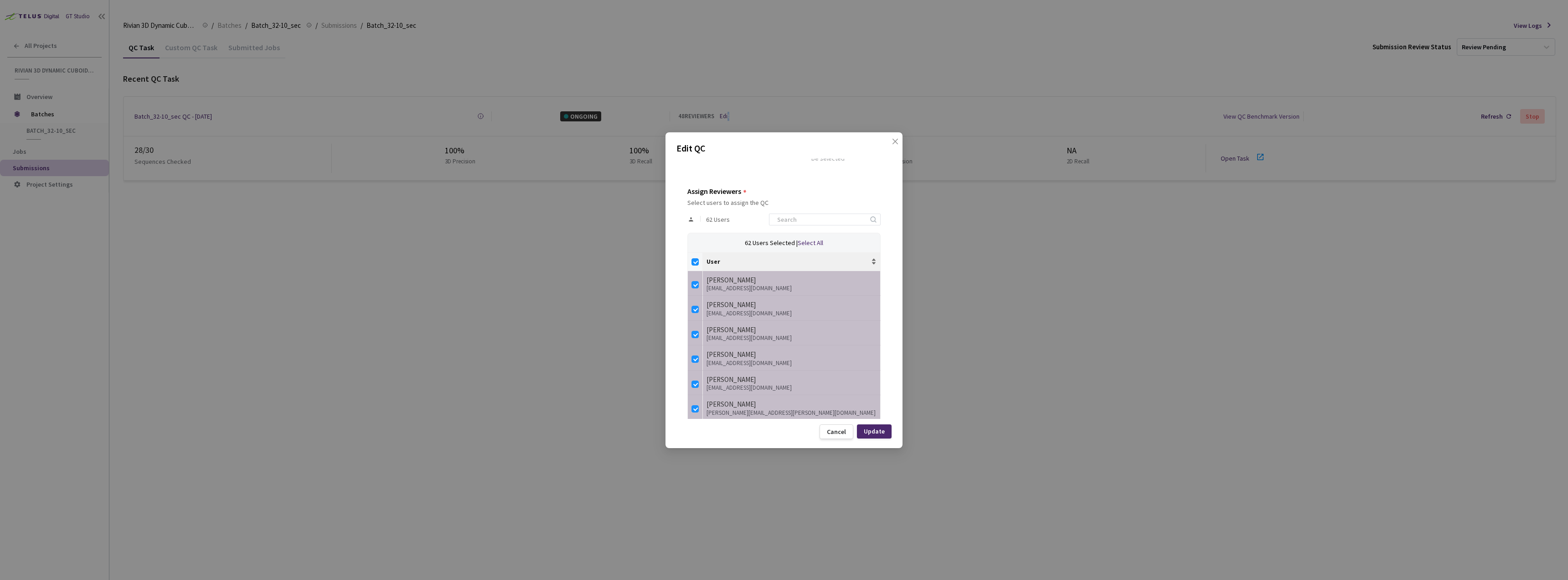
checkbox input "false"
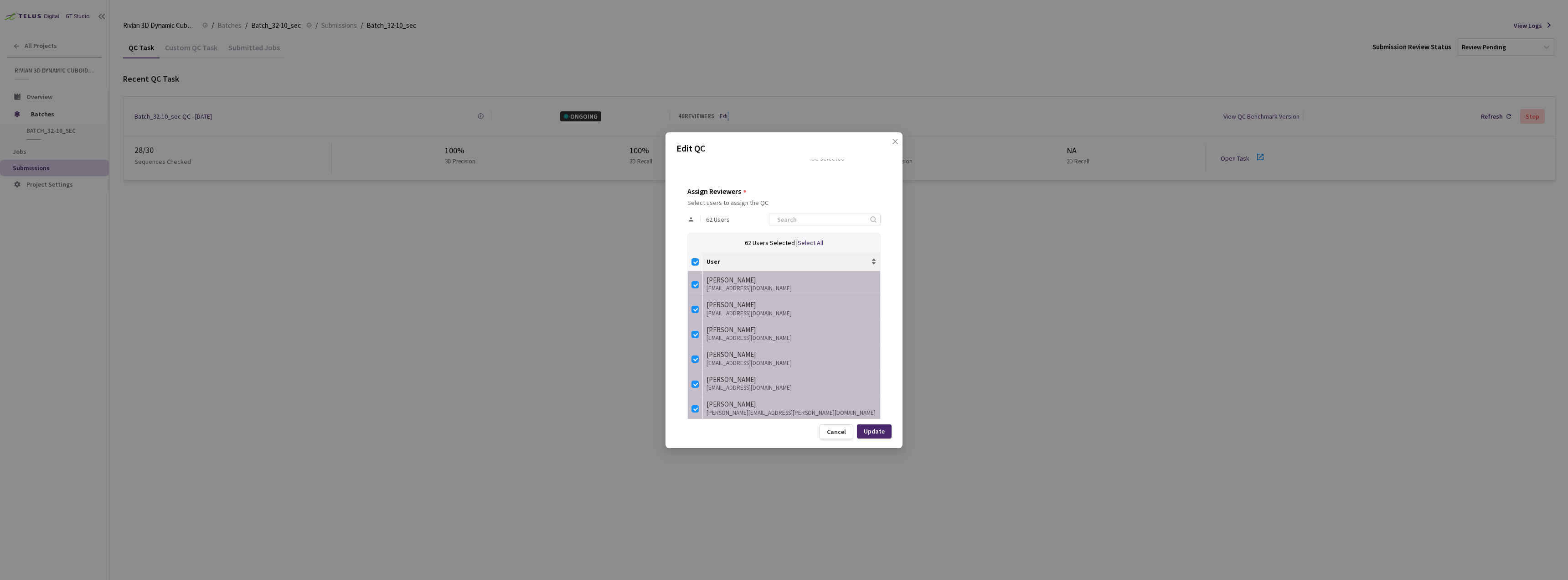
checkbox input "false"
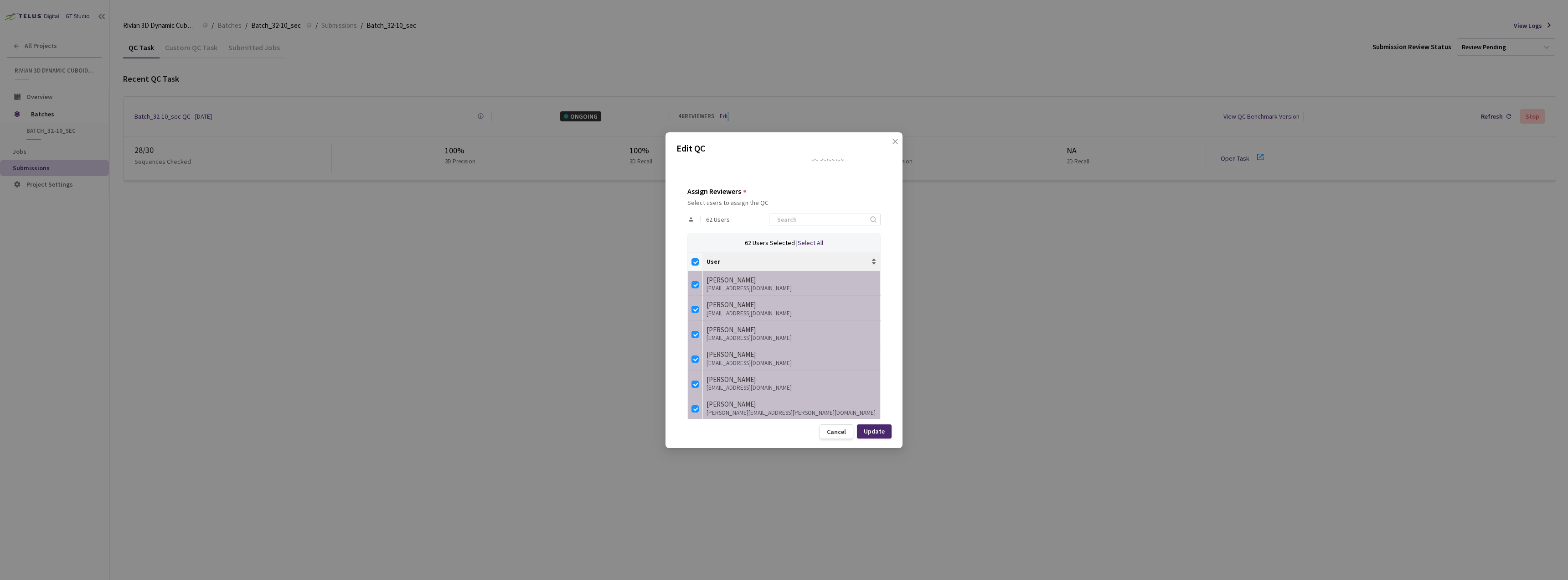
checkbox input "false"
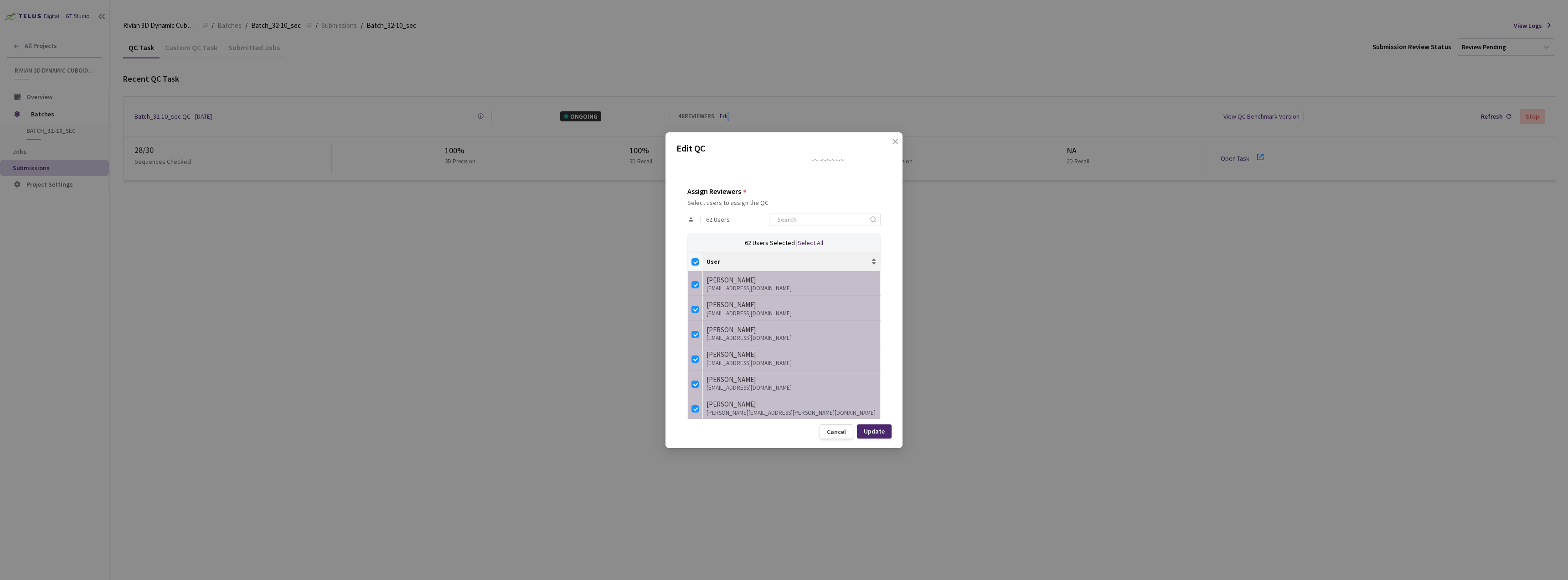
checkbox input "false"
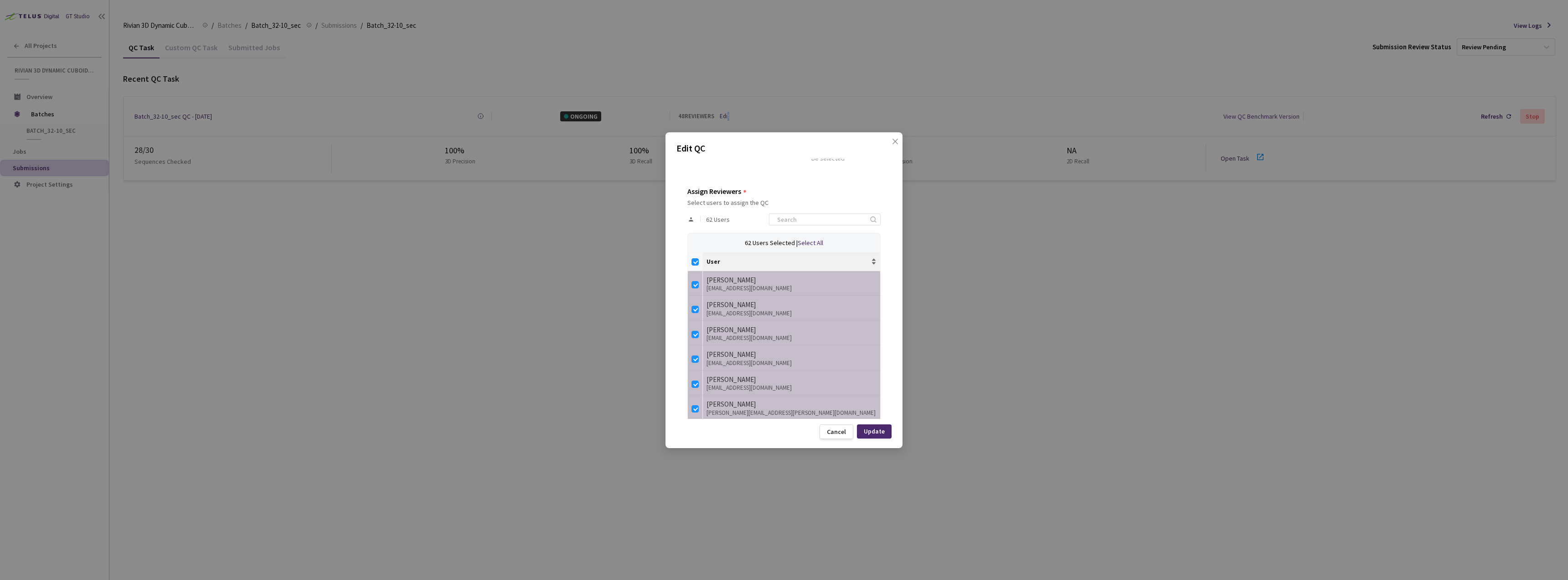
checkbox input "false"
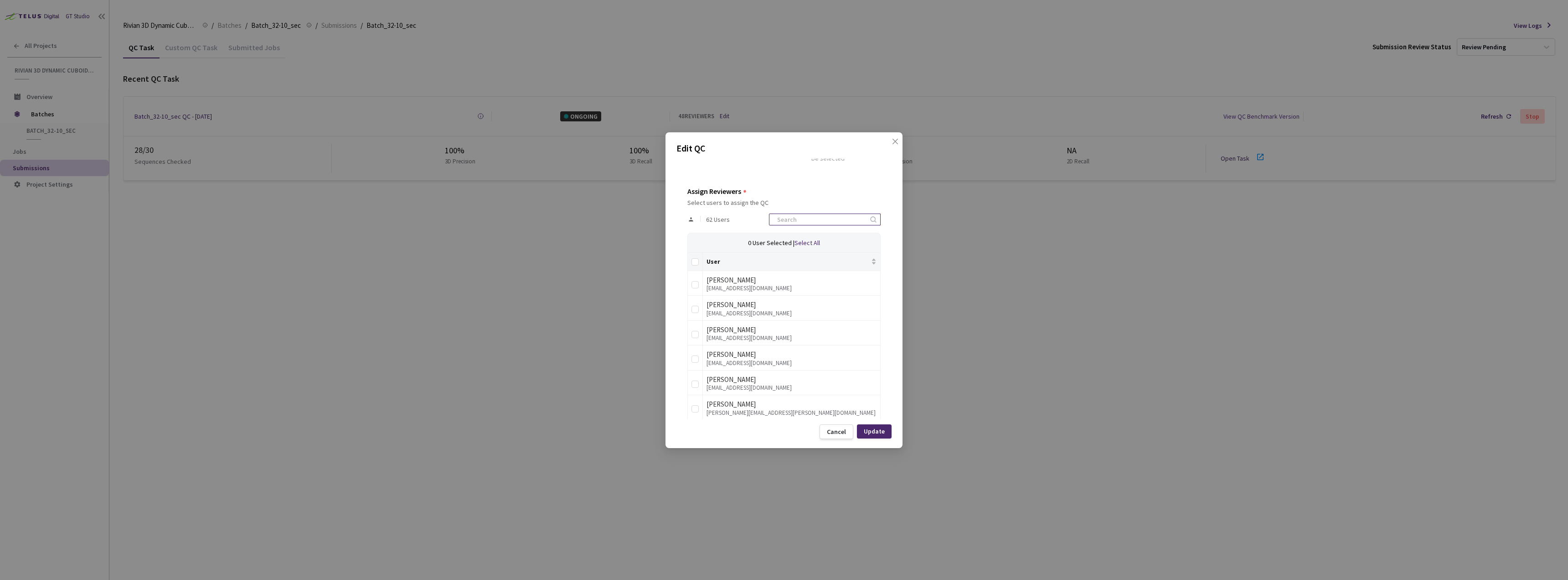
click at [809, 222] on input at bounding box center [821, 219] width 97 height 11
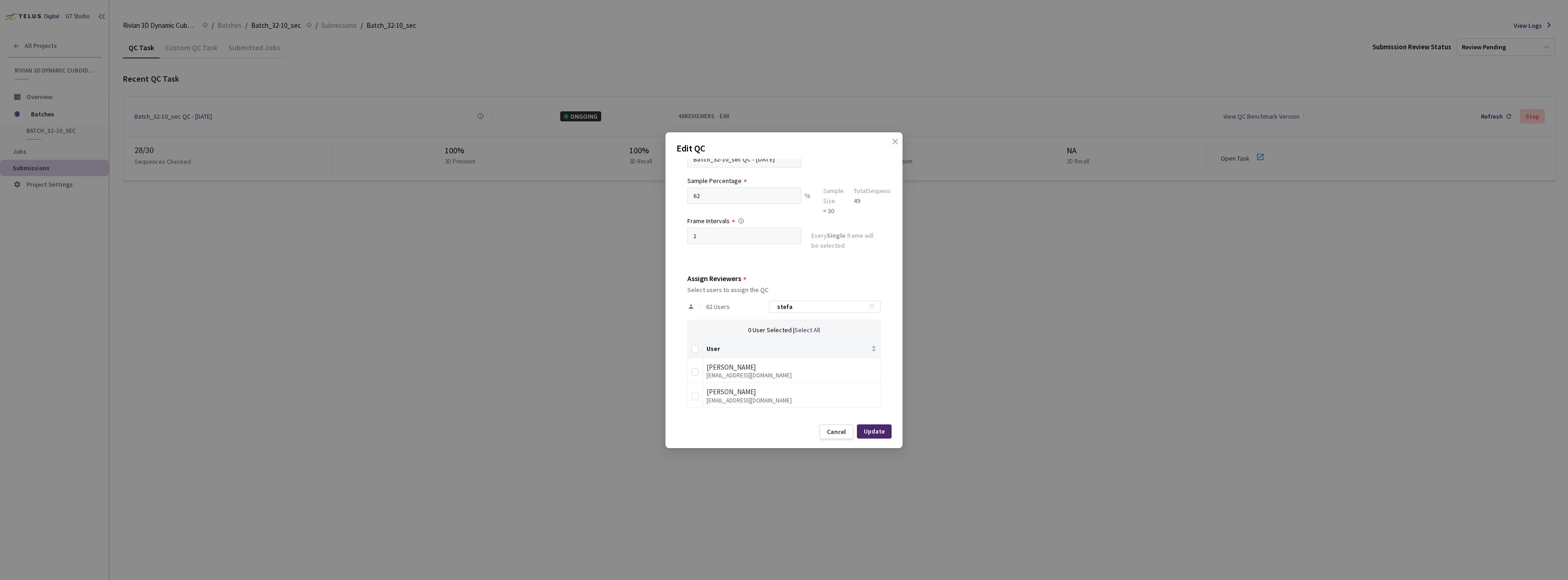
scroll to position [50, 0]
type input "stefa"
click at [699, 396] on td at bounding box center [696, 395] width 15 height 25
click at [687, 399] on div "User Stefan Milicevic smilicevic@rivian.com Stefan Boros stefanboros@rivian.com" at bounding box center [784, 374] width 193 height 68
click at [692, 399] on td at bounding box center [696, 395] width 15 height 25
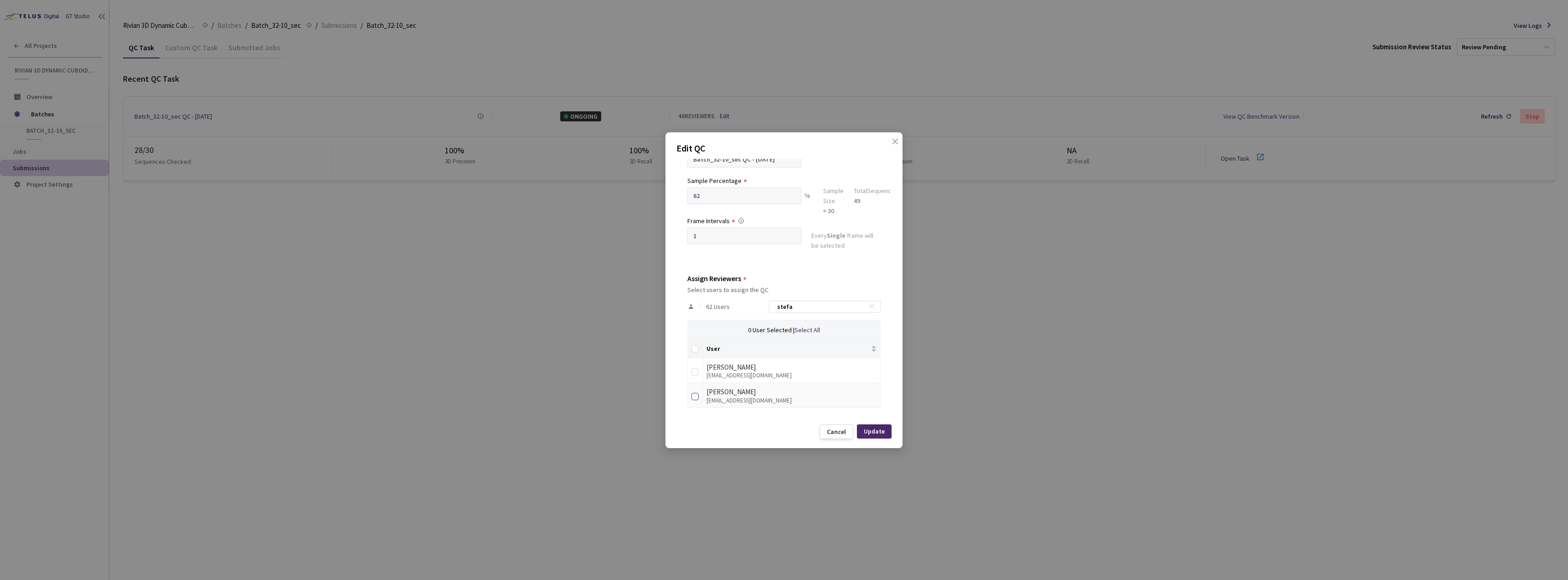
click at [698, 399] on input "checkbox" at bounding box center [695, 396] width 8 height 8
checkbox input "true"
click at [878, 430] on div "Update" at bounding box center [874, 431] width 21 height 8
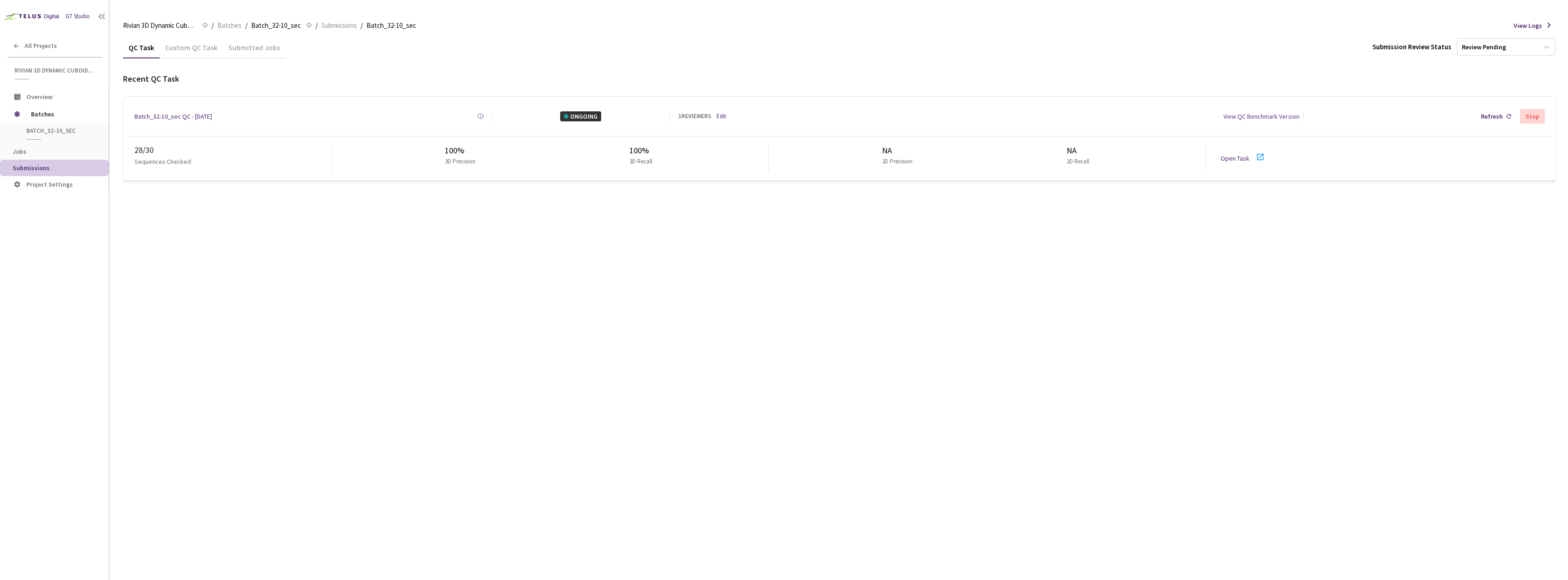
click at [1254, 152] on div "Open Task" at bounding box center [1246, 158] width 50 height 14
click at [1232, 154] on link "Open Task" at bounding box center [1236, 158] width 29 height 8
